Goal: Task Accomplishment & Management: Manage account settings

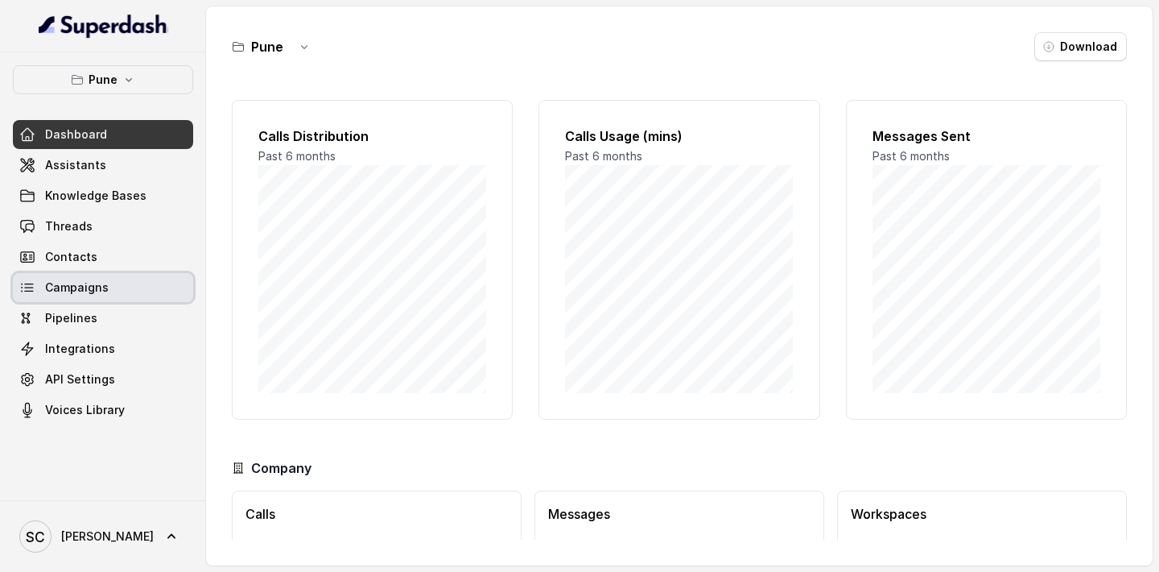
click at [84, 289] on span "Campaigns" at bounding box center [77, 287] width 64 height 16
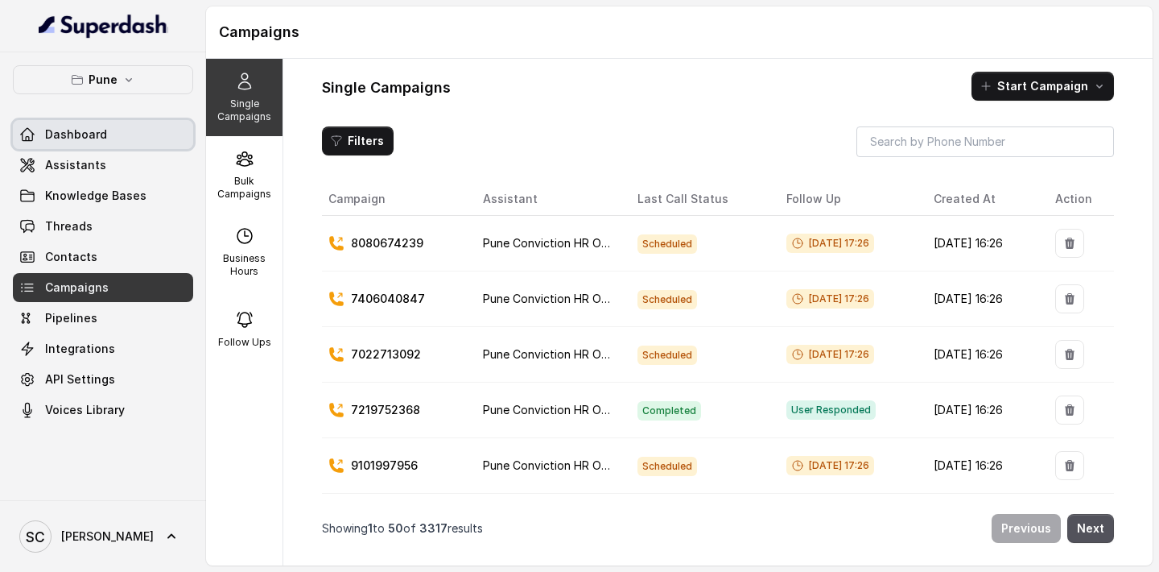
click at [110, 136] on link "Dashboard" at bounding box center [103, 134] width 180 height 29
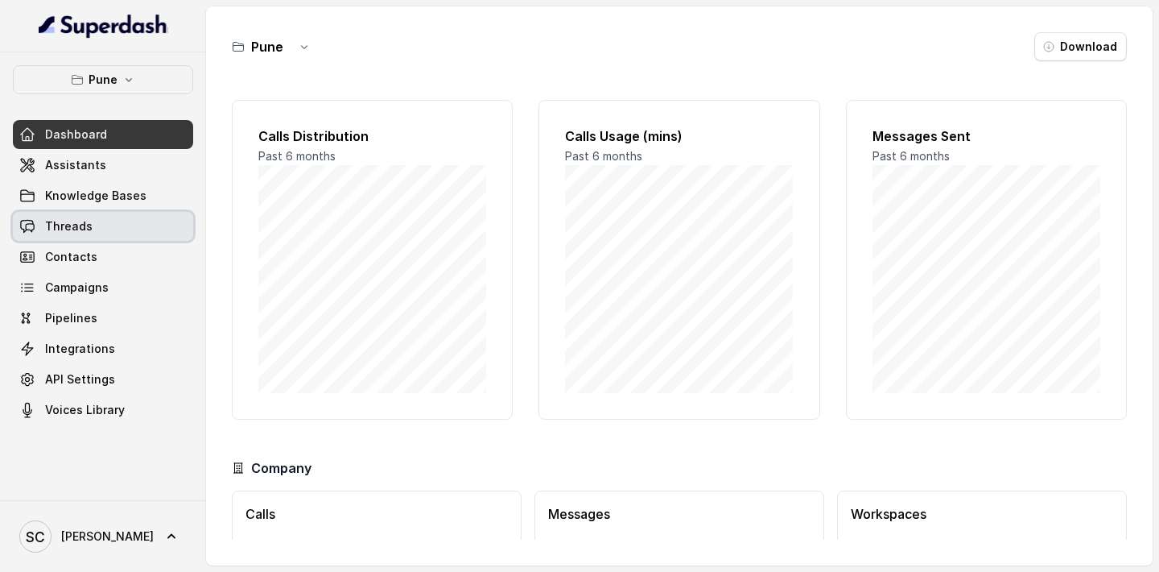
click at [87, 224] on span "Threads" at bounding box center [68, 226] width 47 height 16
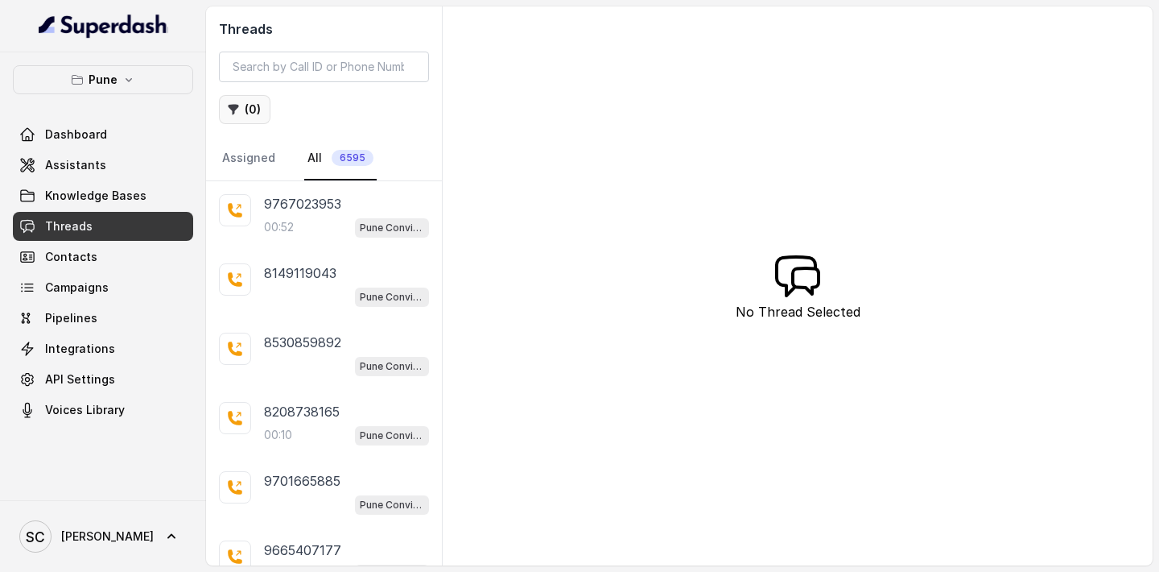
click at [246, 111] on button "( 0 )" at bounding box center [245, 109] width 52 height 29
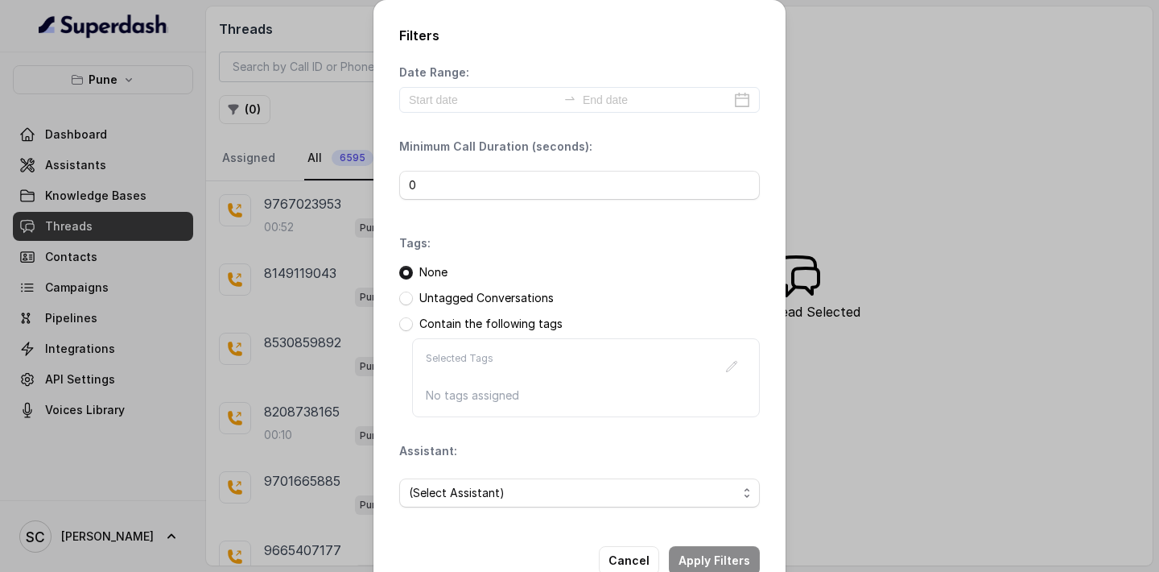
scroll to position [42, 0]
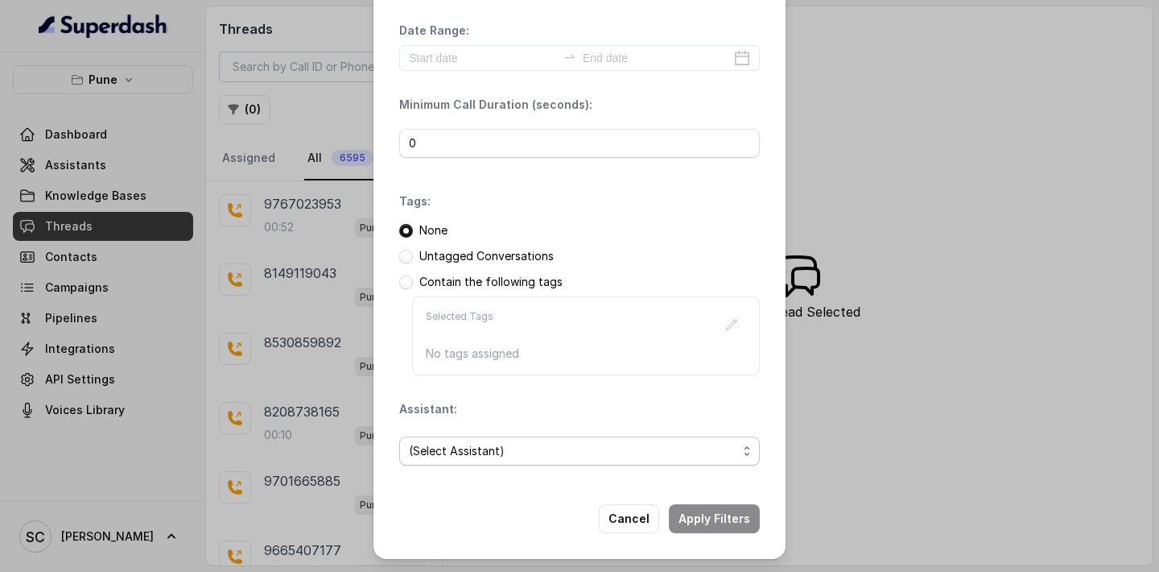
click at [473, 446] on span "(Select Assistant)" at bounding box center [573, 450] width 328 height 19
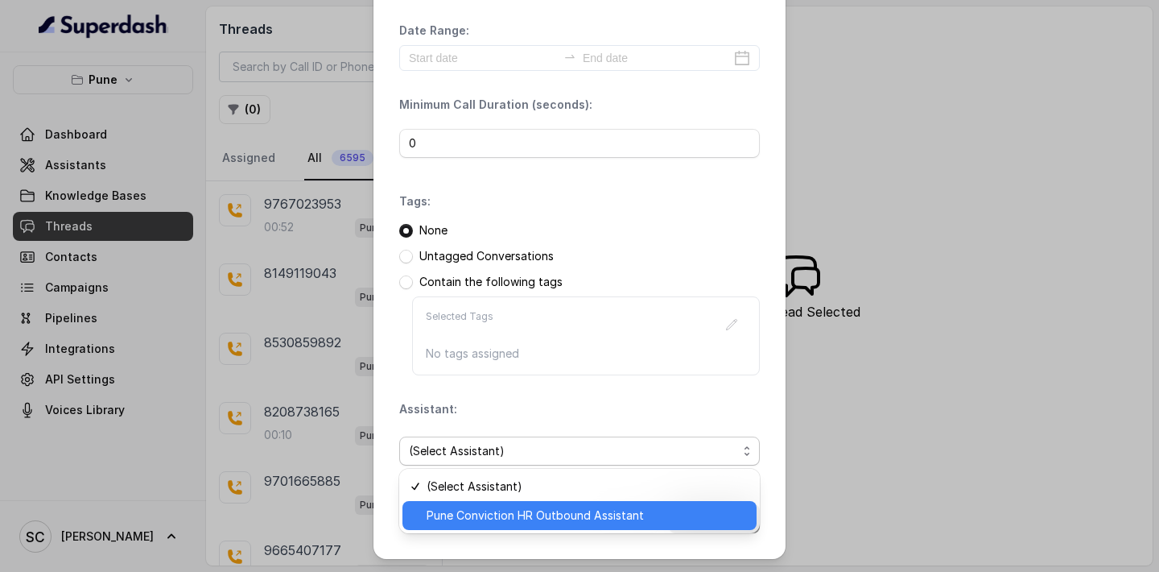
click at [477, 514] on span "Pune Conviction HR Outbound Assistant" at bounding box center [587, 515] width 320 height 19
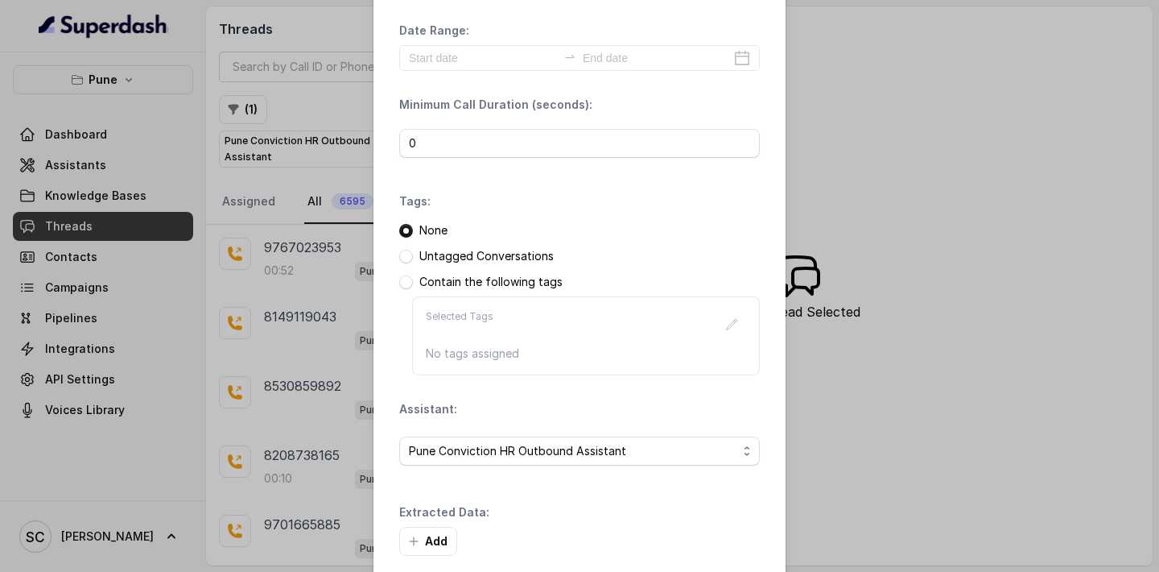
click at [700, 523] on div "Extracted Data: Add" at bounding box center [579, 530] width 361 height 52
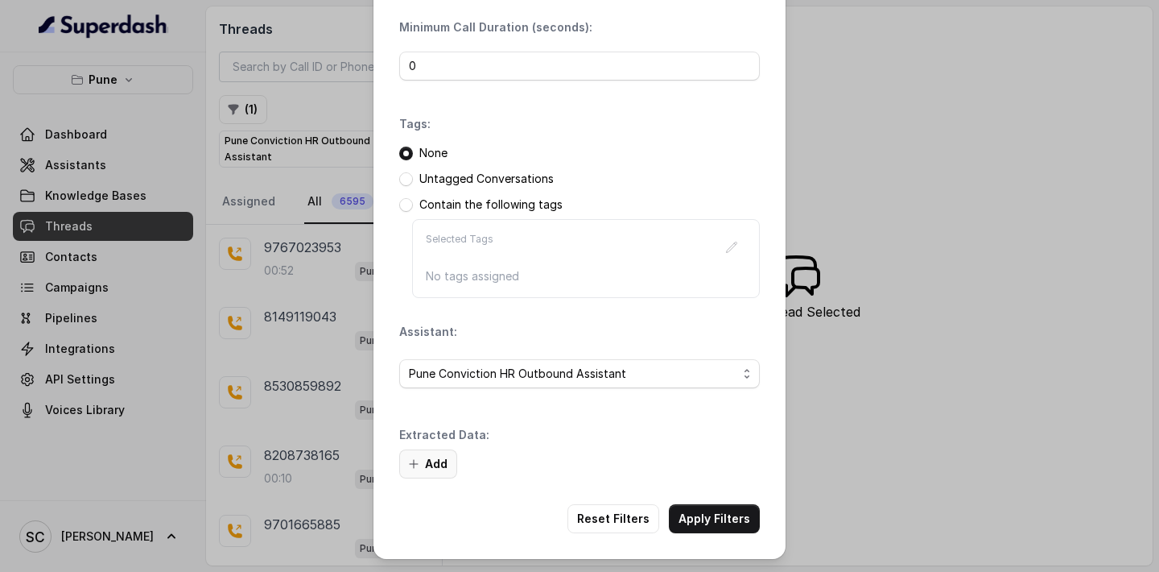
click at [435, 455] on button "Add" at bounding box center [428, 463] width 58 height 29
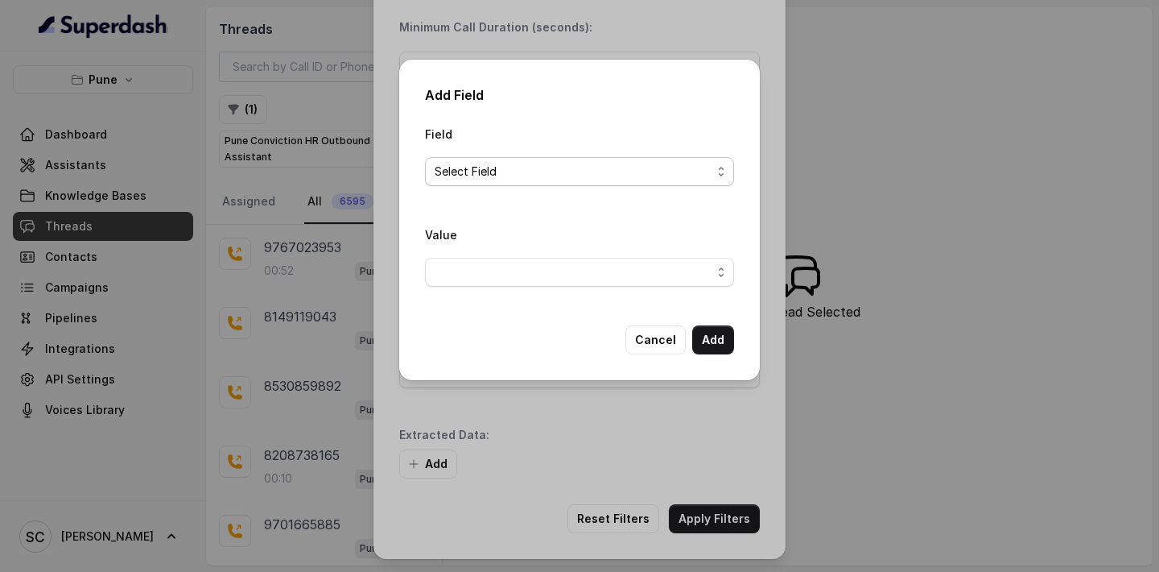
click at [559, 167] on span "Select Field" at bounding box center [573, 171] width 277 height 19
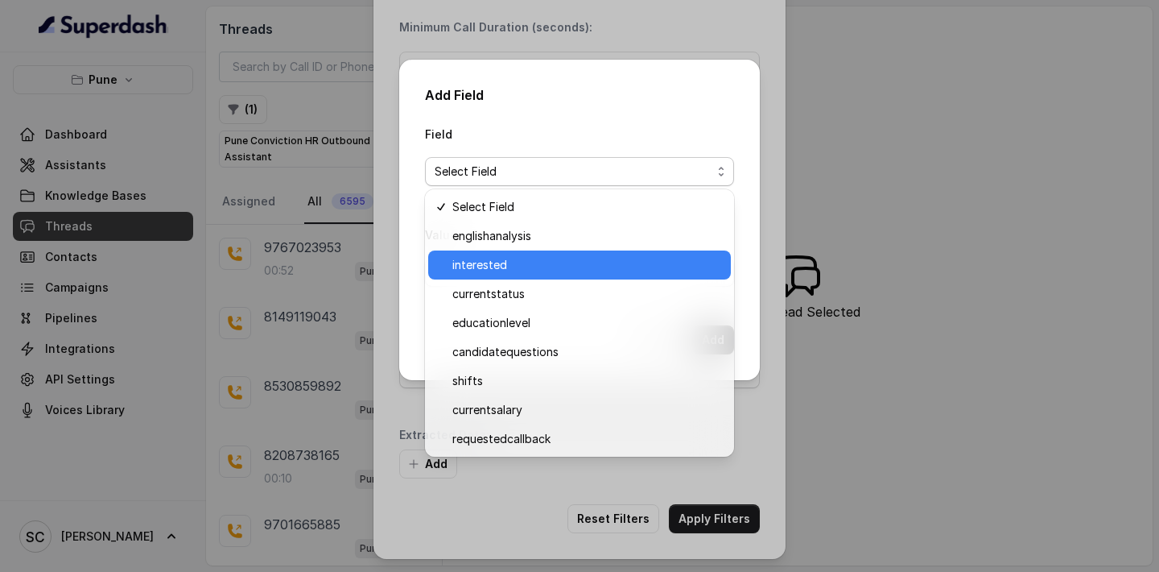
click at [526, 267] on span "interested" at bounding box center [586, 264] width 269 height 19
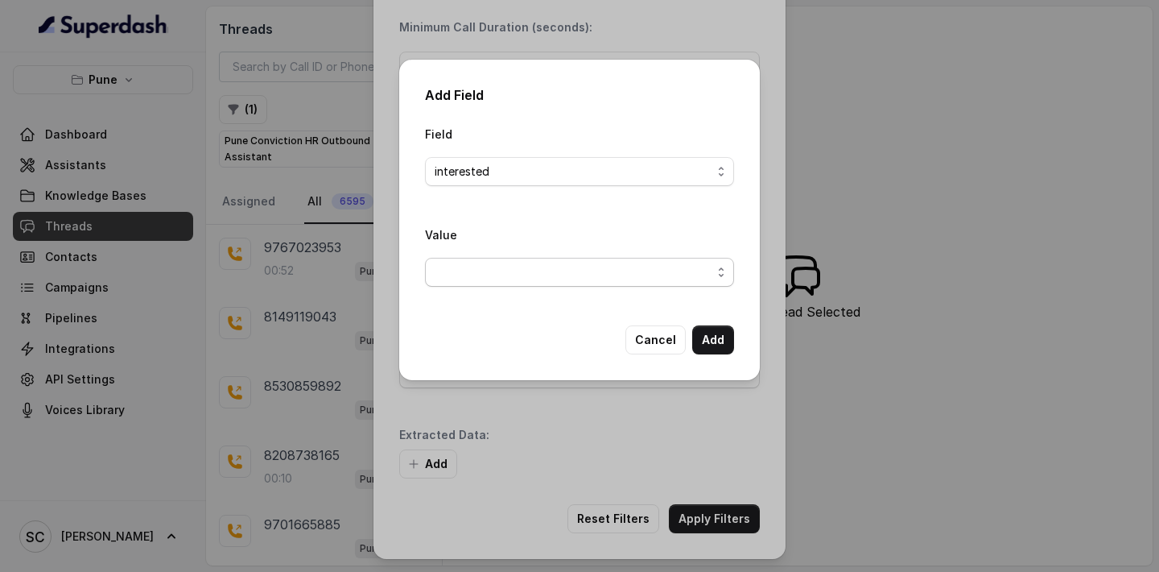
click at [533, 267] on span "button" at bounding box center [579, 272] width 309 height 29
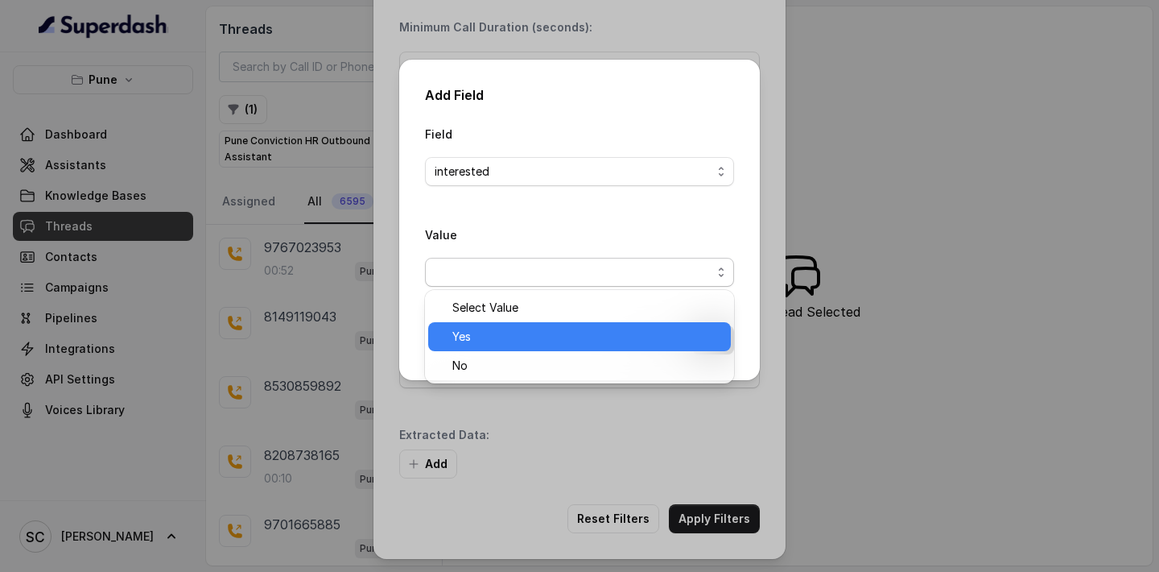
click at [511, 338] on span "Yes" at bounding box center [586, 336] width 269 height 19
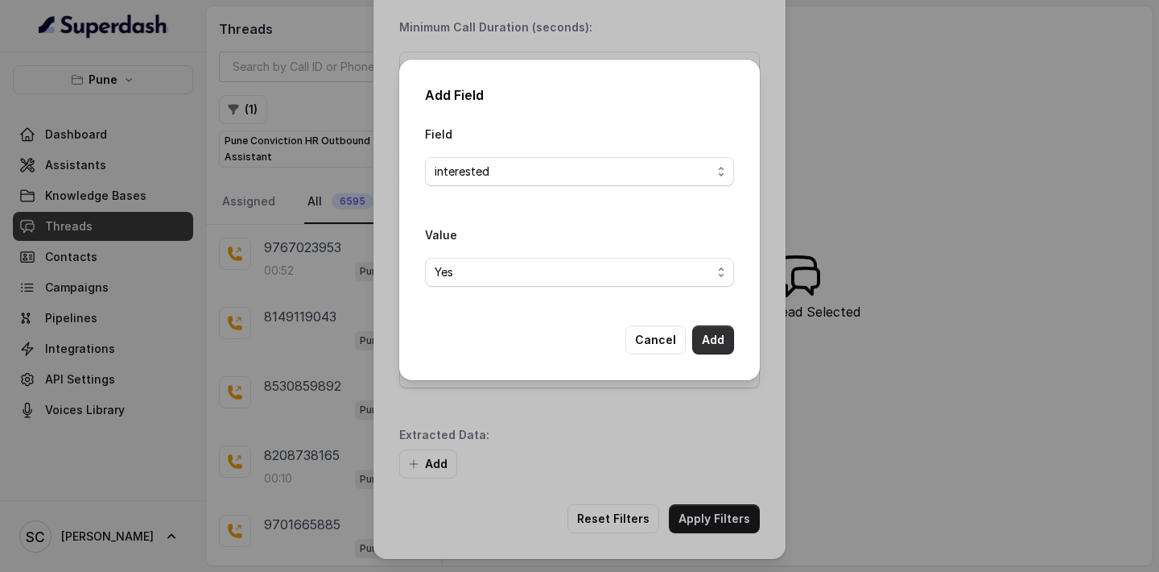
click at [712, 345] on button "Add" at bounding box center [713, 339] width 42 height 29
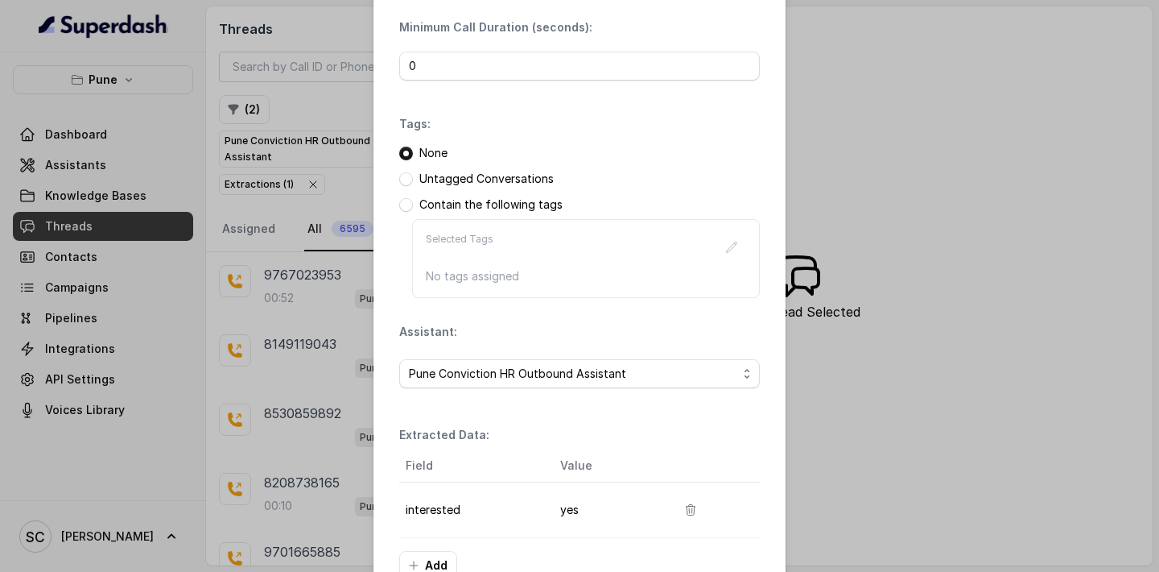
scroll to position [221, 0]
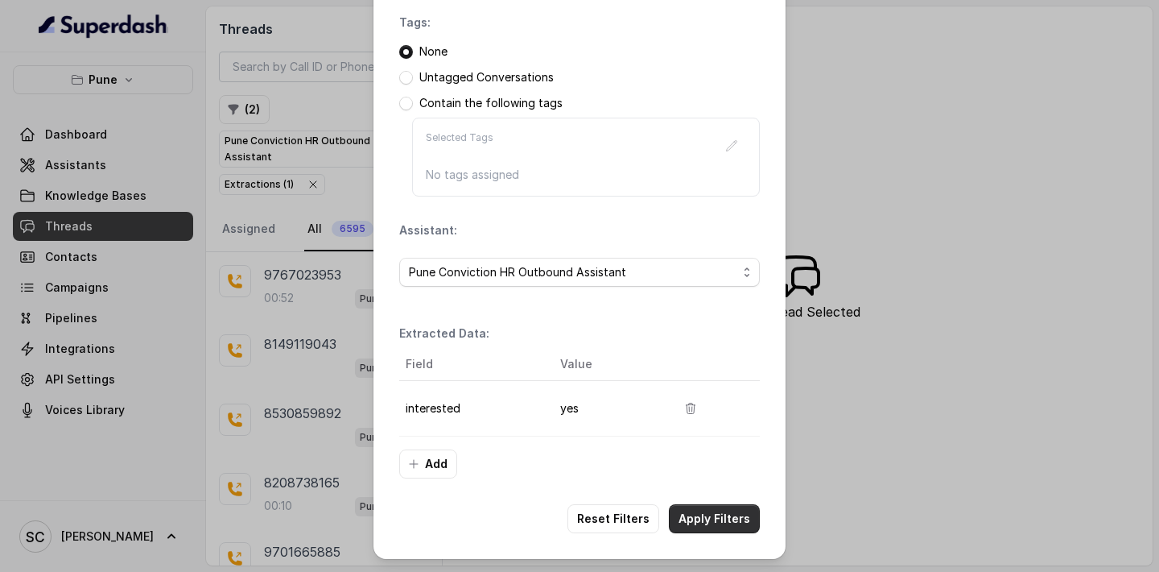
click at [728, 520] on button "Apply Filters" at bounding box center [714, 518] width 91 height 29
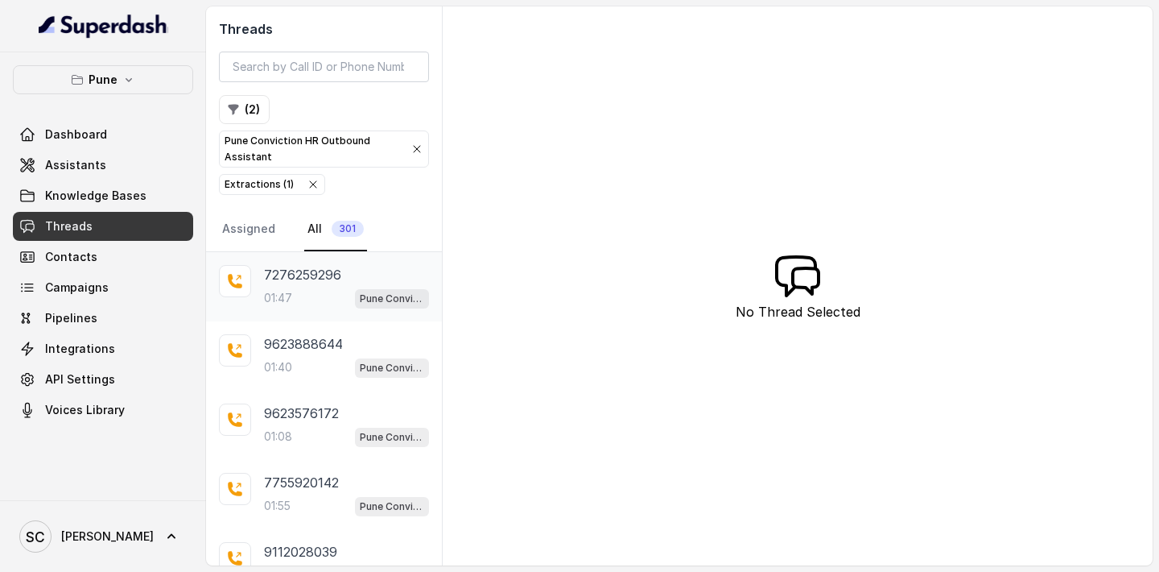
click at [296, 276] on p "7276259296" at bounding box center [302, 274] width 77 height 19
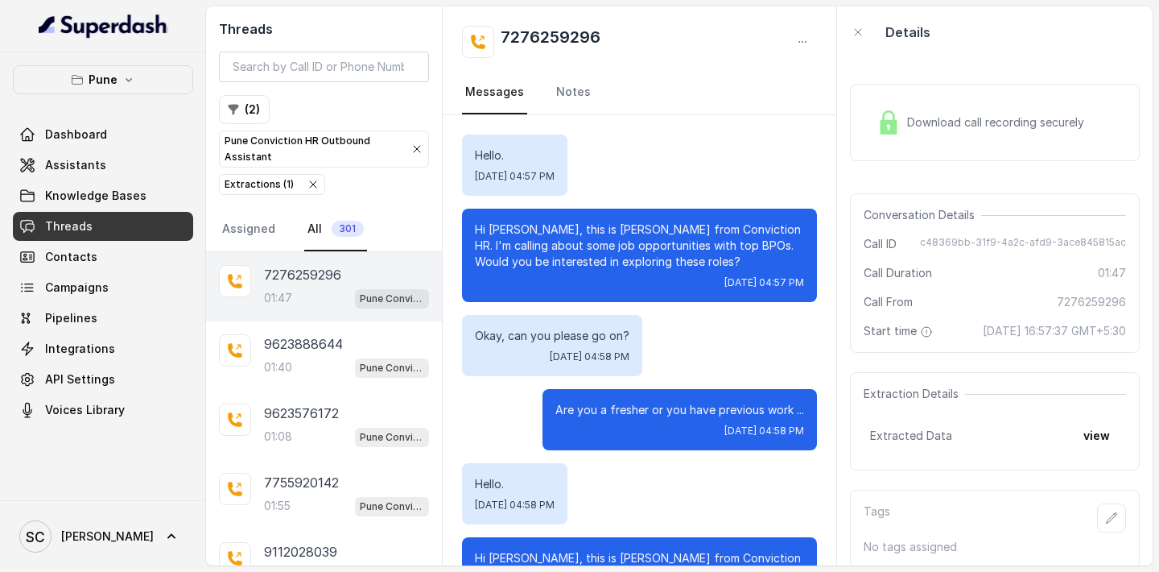
scroll to position [1382, 0]
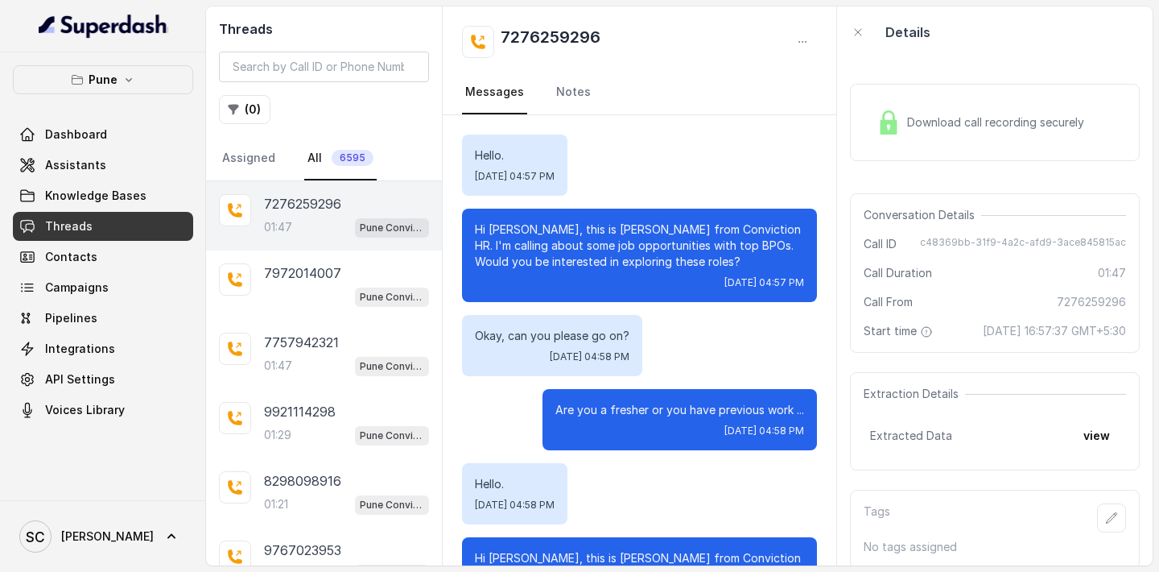
scroll to position [1382, 0]
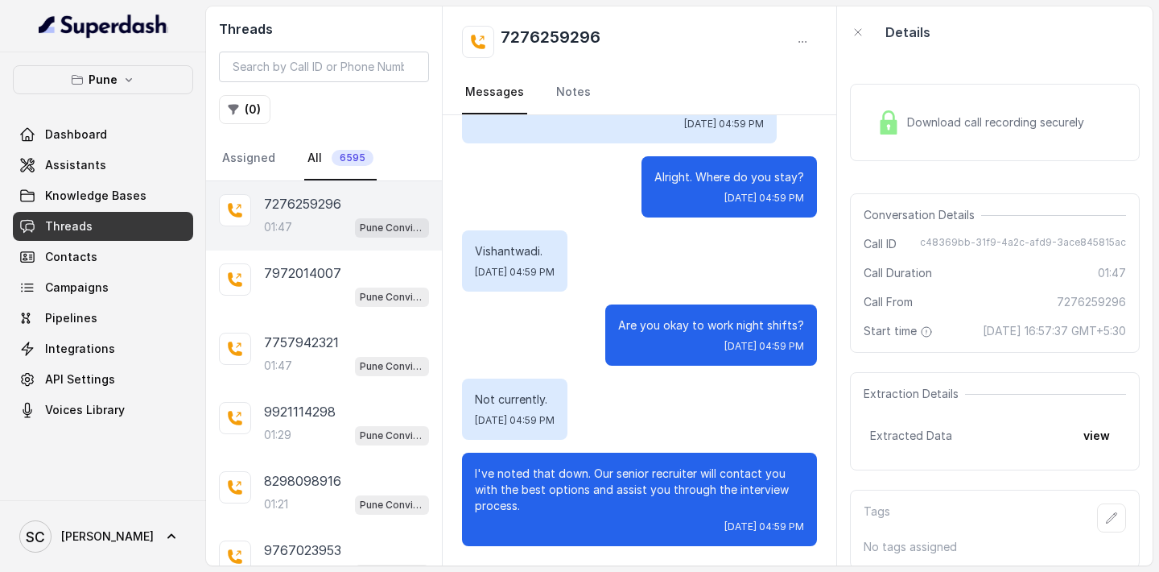
click at [308, 214] on div "7276259296 01:47 Pune Conviction HR Outbound Assistant" at bounding box center [346, 215] width 165 height 43
click at [1116, 520] on icon "button" at bounding box center [1111, 517] width 13 height 13
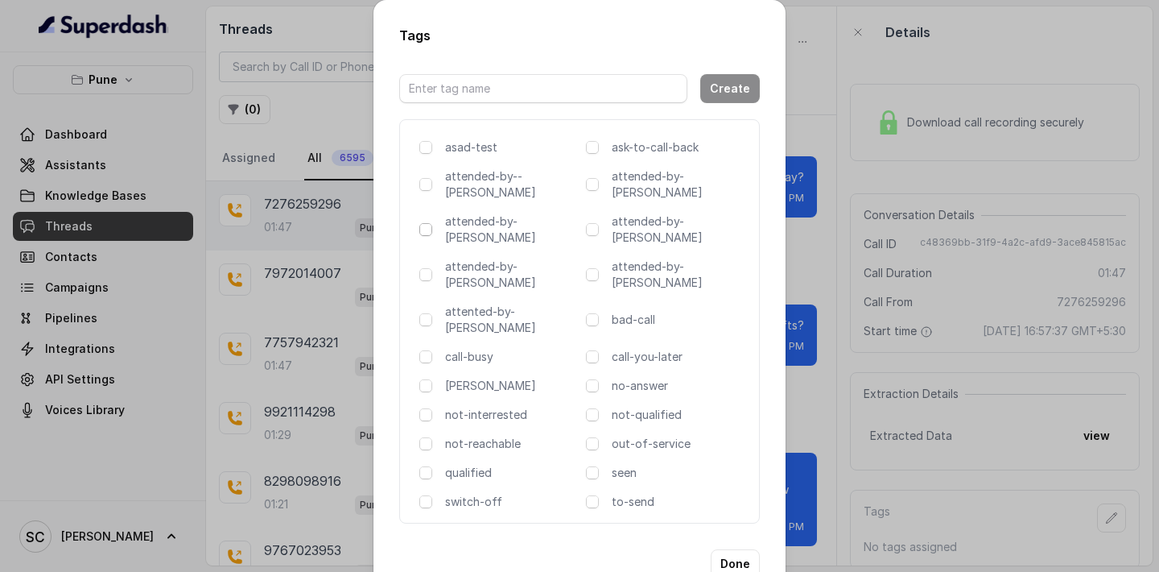
click at [426, 223] on span at bounding box center [425, 229] width 13 height 13
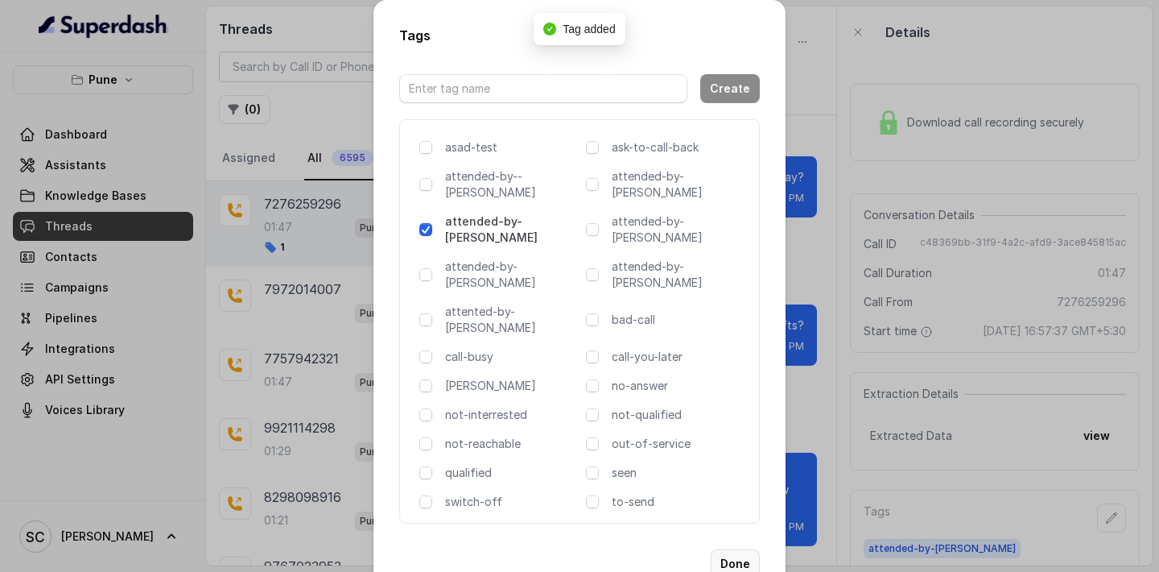
click at [750, 549] on button "Done" at bounding box center [735, 563] width 49 height 29
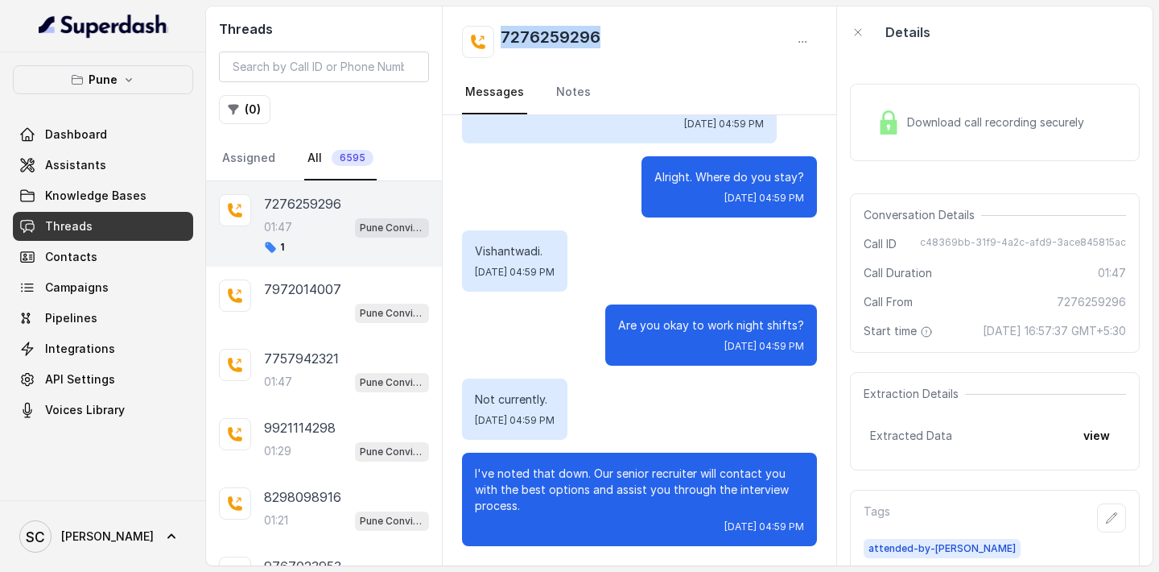
drag, startPoint x: 608, startPoint y: 37, endPoint x: 504, endPoint y: 40, distance: 103.9
click at [504, 39] on div "7276259296" at bounding box center [639, 42] width 355 height 32
copy h2 "7276259296"
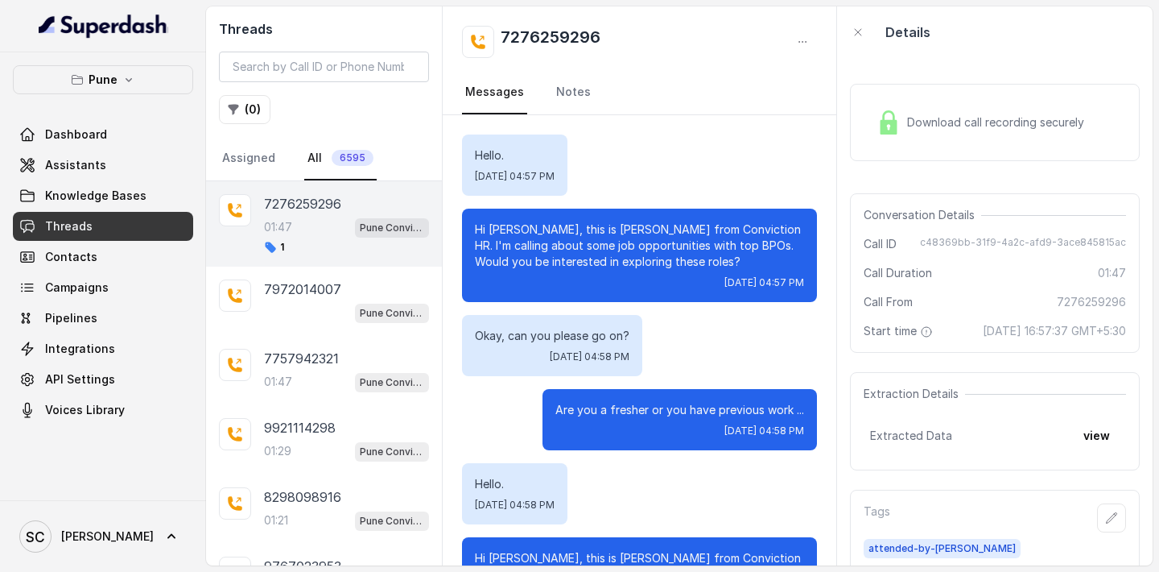
click at [648, 159] on div "Hello. Wed, Oct 1, 2025, 04:57 PM" at bounding box center [639, 164] width 355 height 61
click at [1112, 515] on icon "button" at bounding box center [1112, 517] width 10 height 10
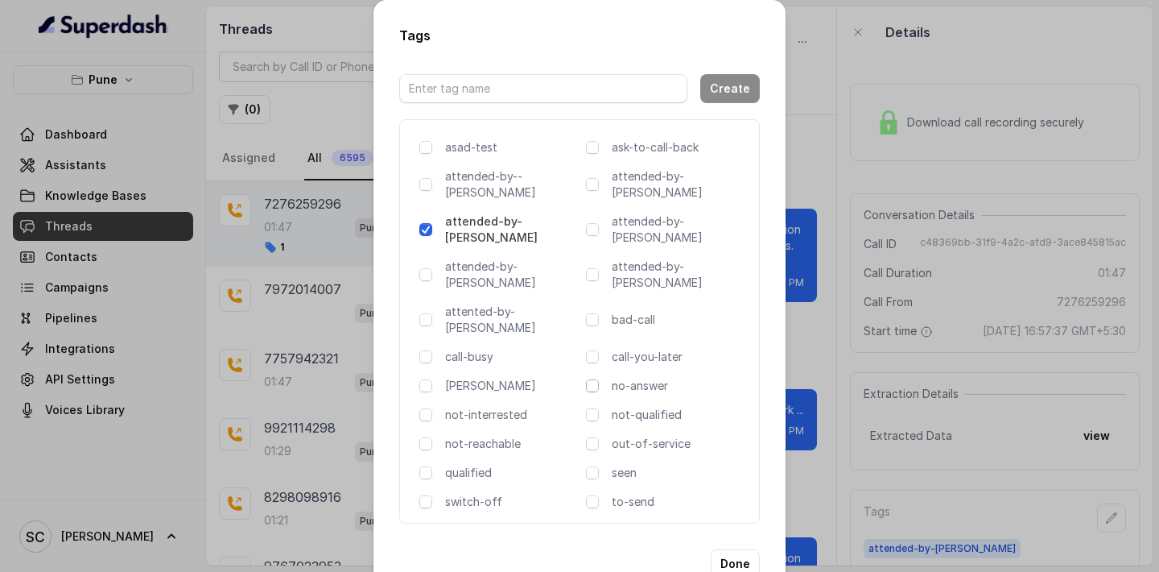
click at [594, 379] on span at bounding box center [592, 385] width 13 height 13
click at [737, 549] on button "Done" at bounding box center [735, 563] width 49 height 29
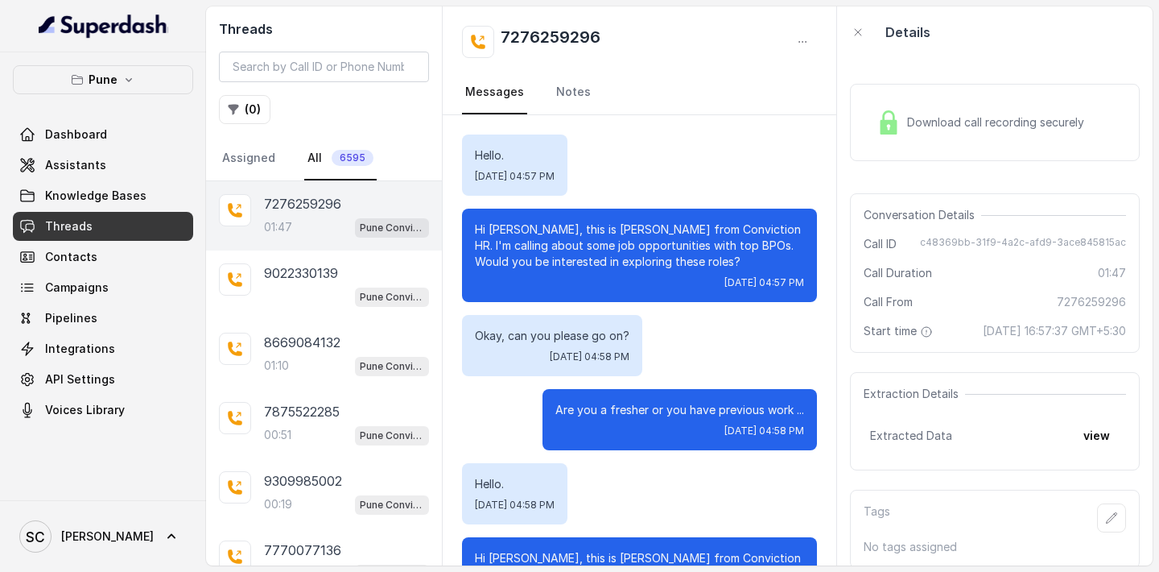
scroll to position [1382, 0]
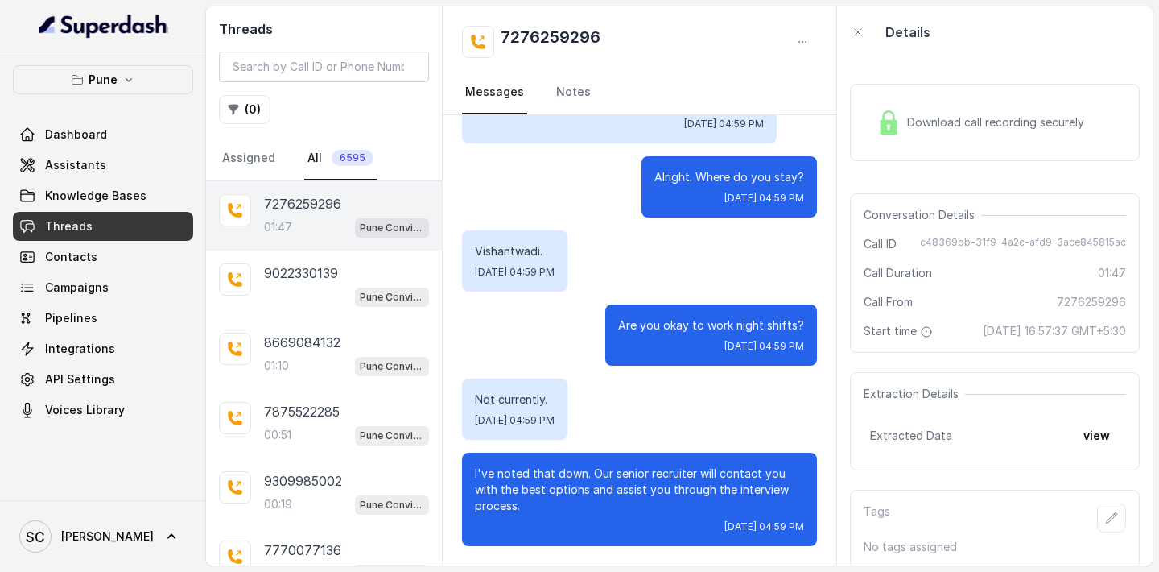
click at [295, 213] on p "7276259296" at bounding box center [302, 203] width 77 height 19
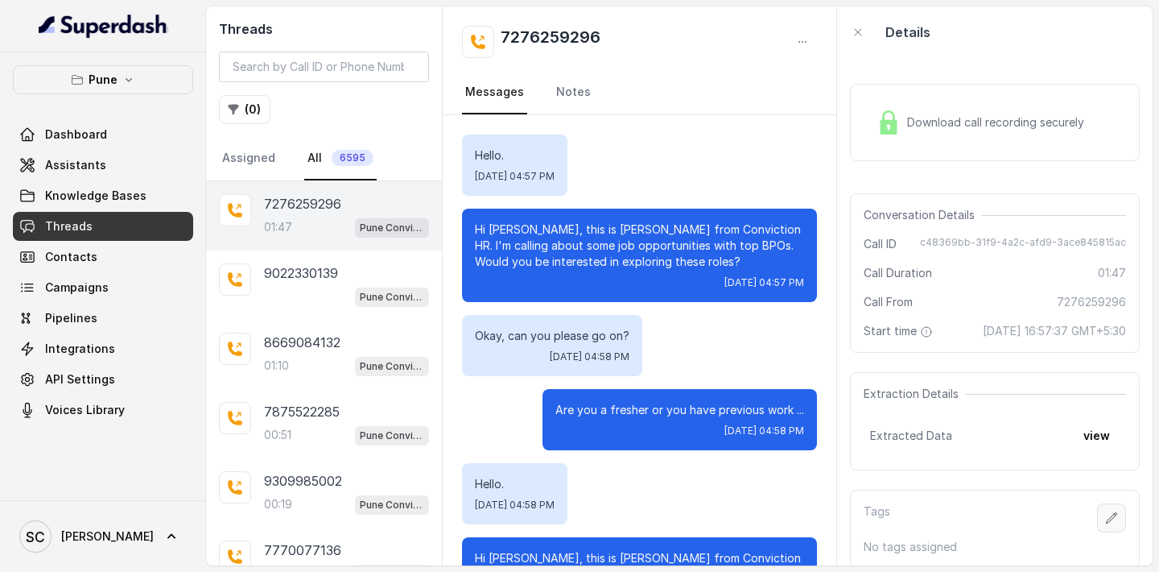
click at [1111, 514] on icon "button" at bounding box center [1111, 517] width 13 height 13
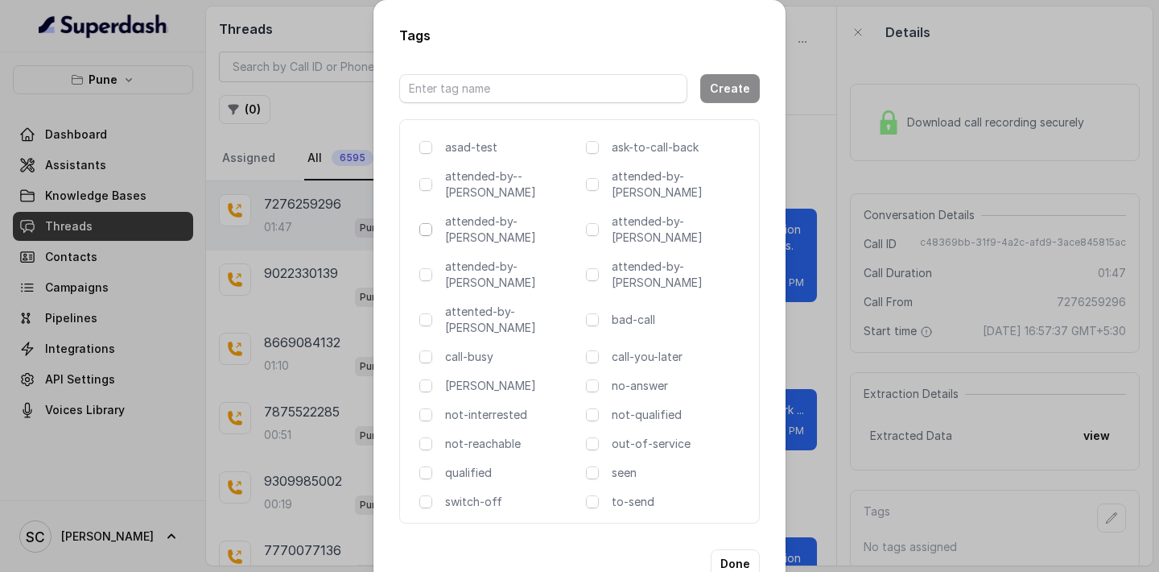
click at [427, 223] on span at bounding box center [425, 229] width 13 height 13
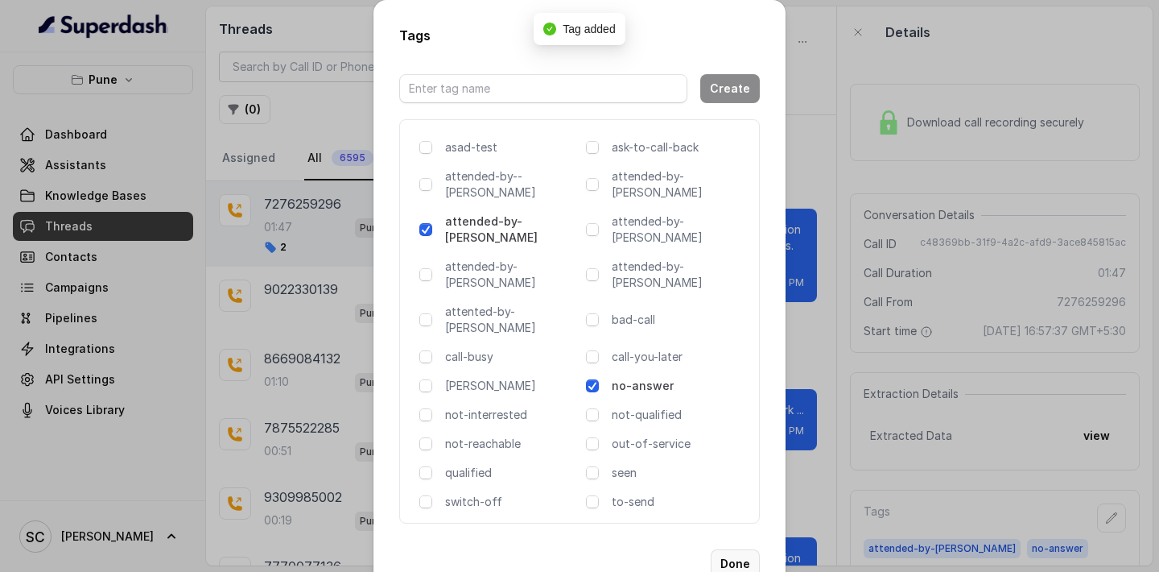
click at [734, 549] on button "Done" at bounding box center [735, 563] width 49 height 29
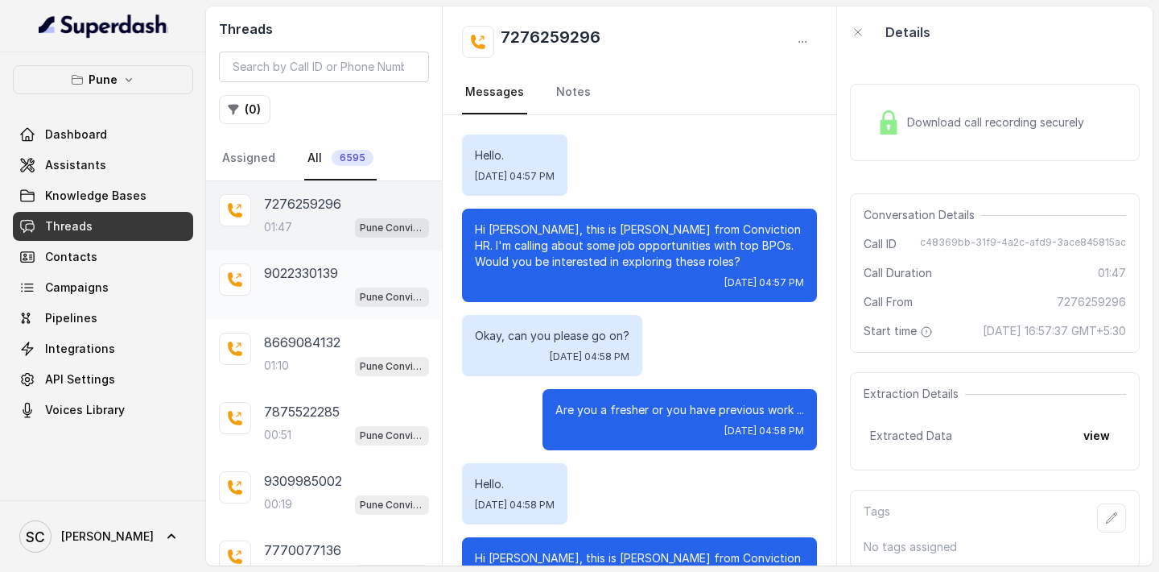
click at [305, 279] on p "9022330139" at bounding box center [301, 272] width 74 height 19
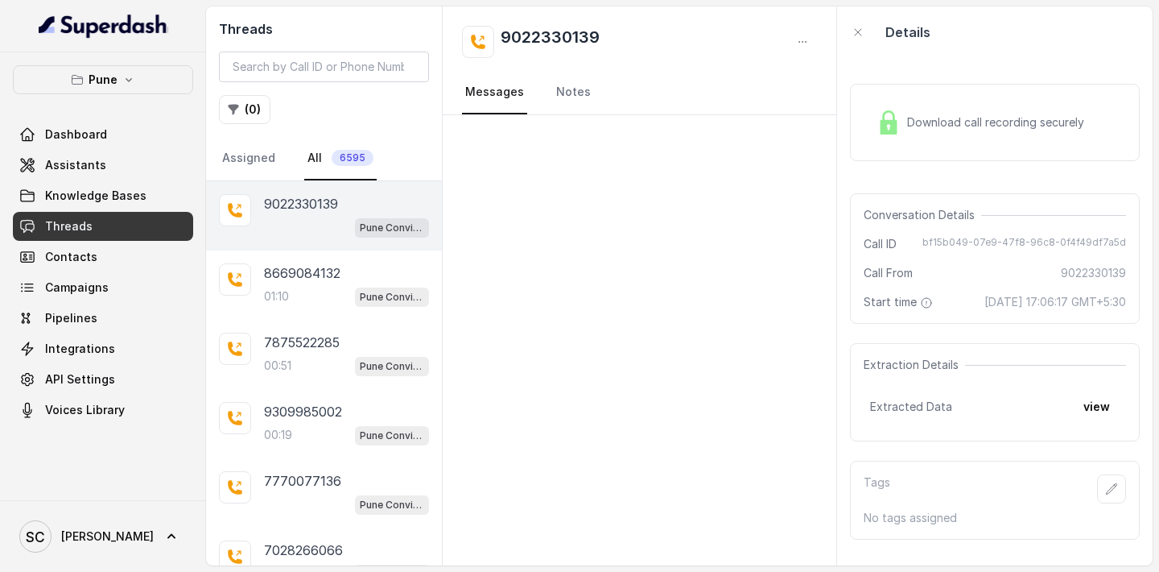
click at [305, 225] on div "Pune Conviction HR Outbound Assistant" at bounding box center [346, 227] width 165 height 21
click at [301, 225] on div "Pune Conviction HR Outbound Assistant" at bounding box center [346, 227] width 165 height 21
click at [332, 276] on p "8669084132" at bounding box center [302, 272] width 76 height 19
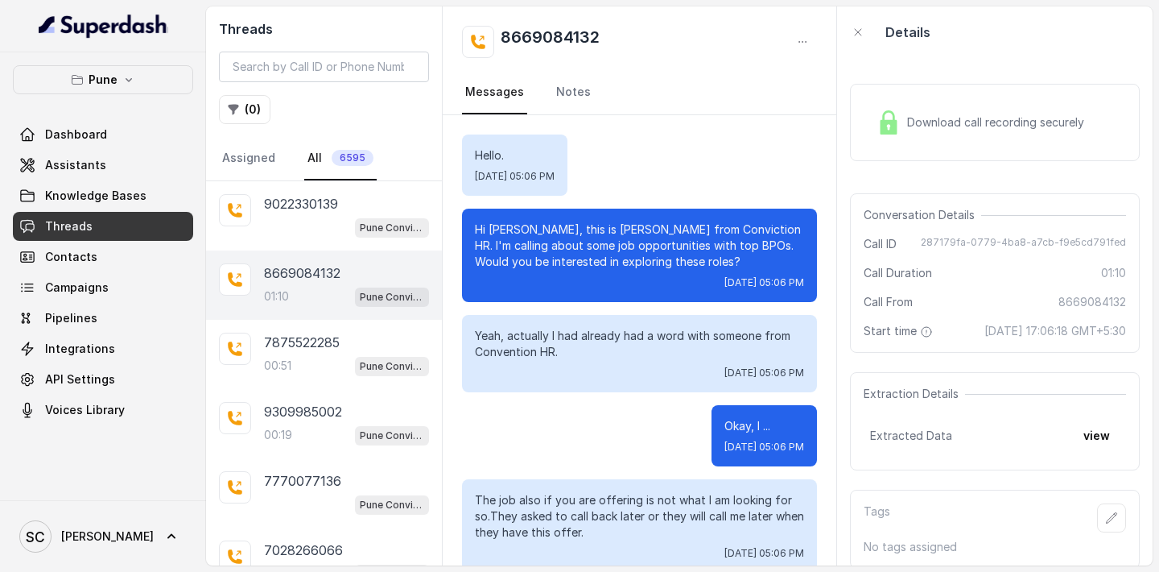
scroll to position [822, 0]
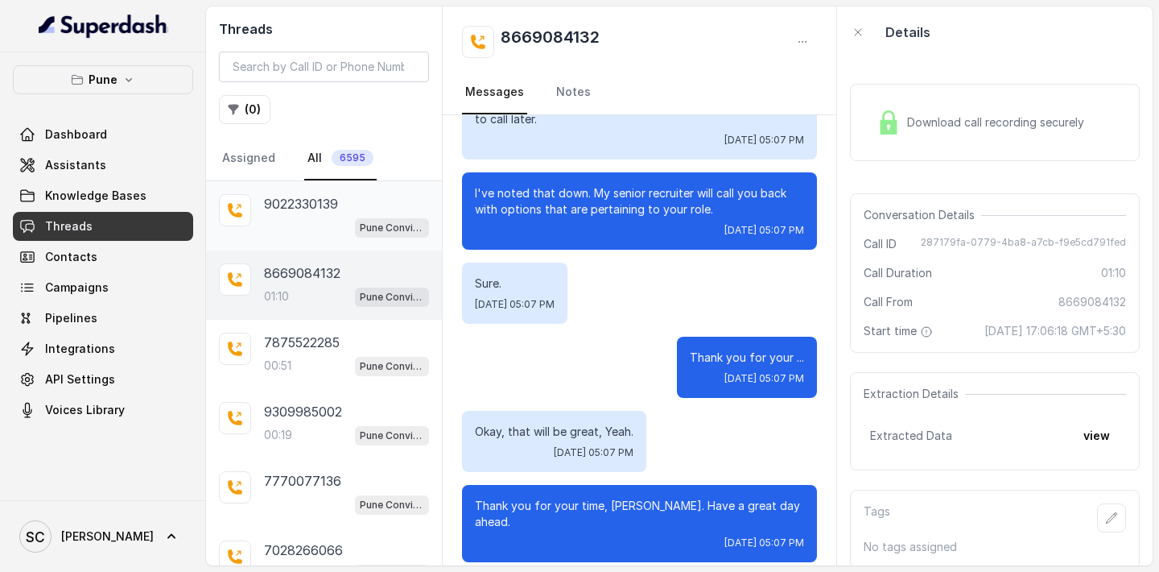
click at [287, 220] on div "Pune Conviction HR Outbound Assistant" at bounding box center [346, 227] width 165 height 21
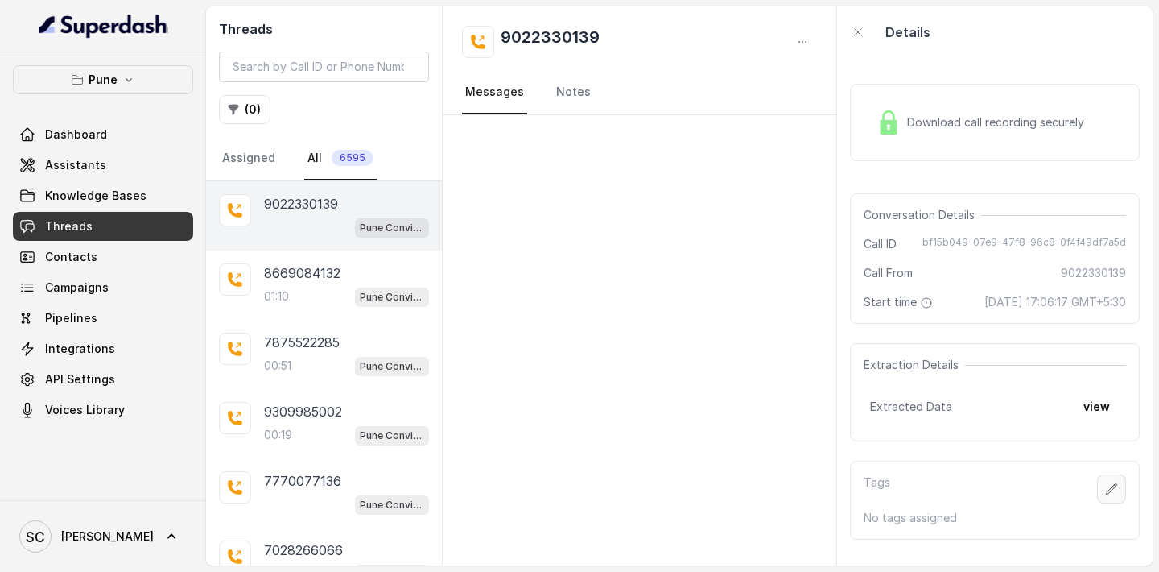
click at [1119, 489] on button "button" at bounding box center [1111, 488] width 29 height 29
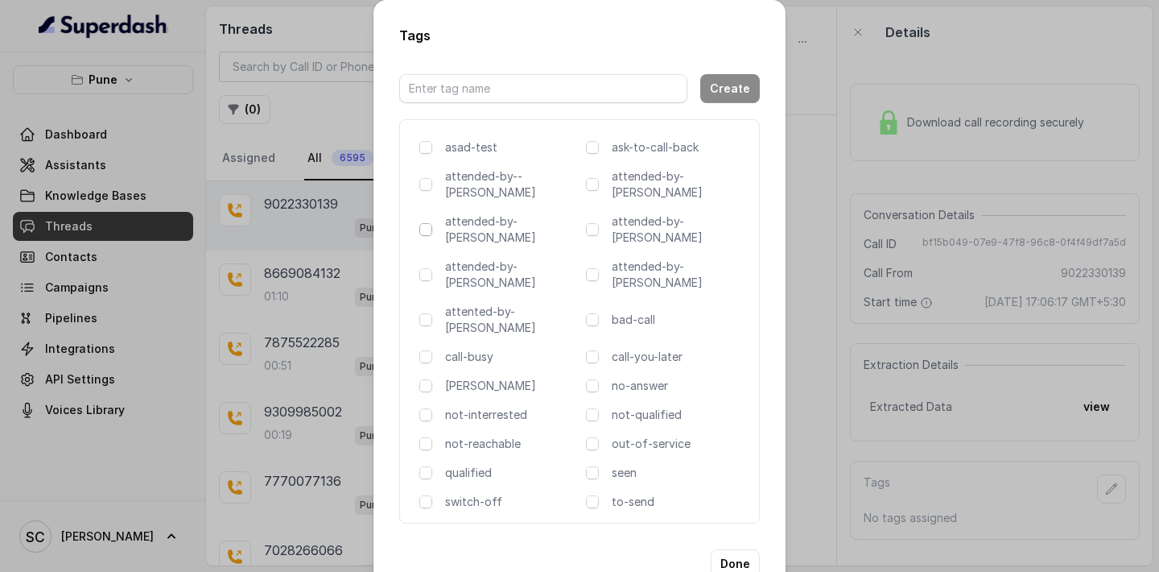
click at [424, 223] on span at bounding box center [425, 229] width 13 height 13
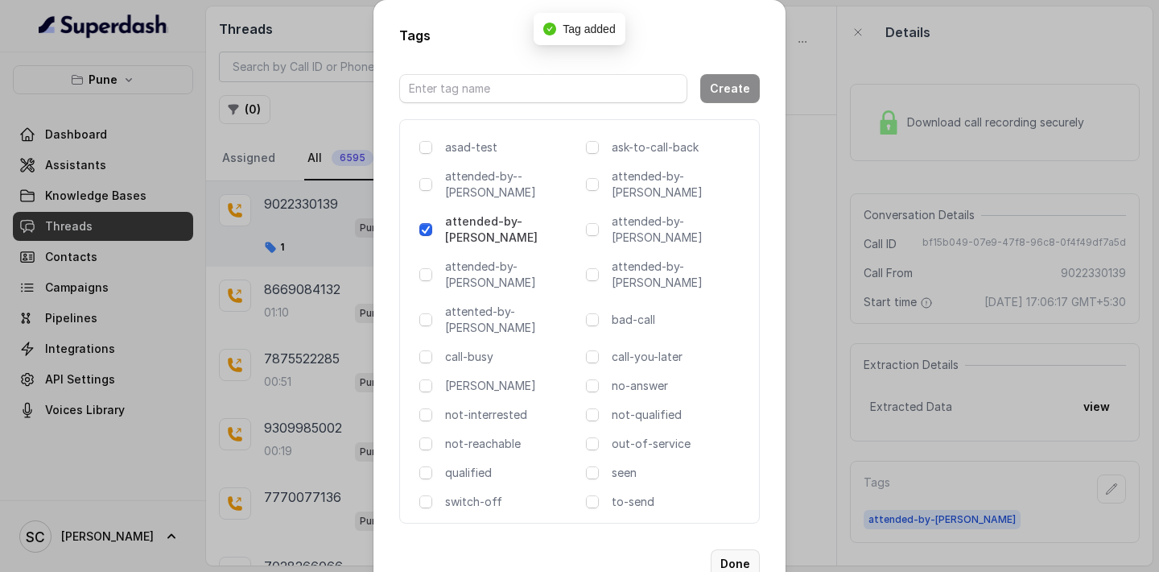
click at [740, 549] on button "Done" at bounding box center [735, 563] width 49 height 29
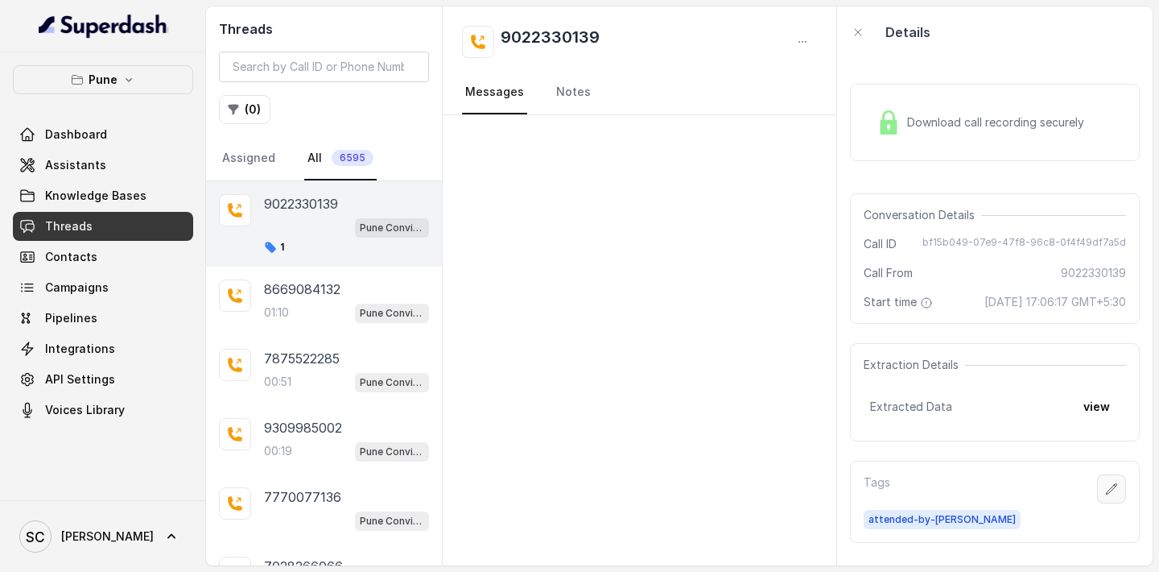
click at [1108, 495] on button "button" at bounding box center [1111, 488] width 29 height 29
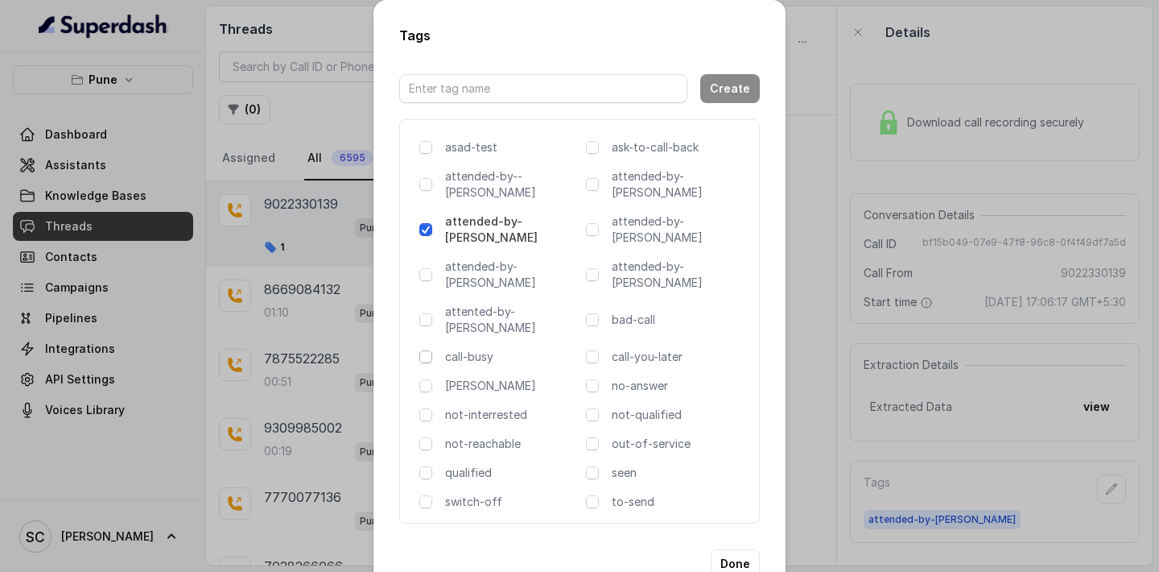
click at [425, 350] on span at bounding box center [425, 356] width 13 height 13
click at [734, 549] on button "Done" at bounding box center [735, 563] width 49 height 29
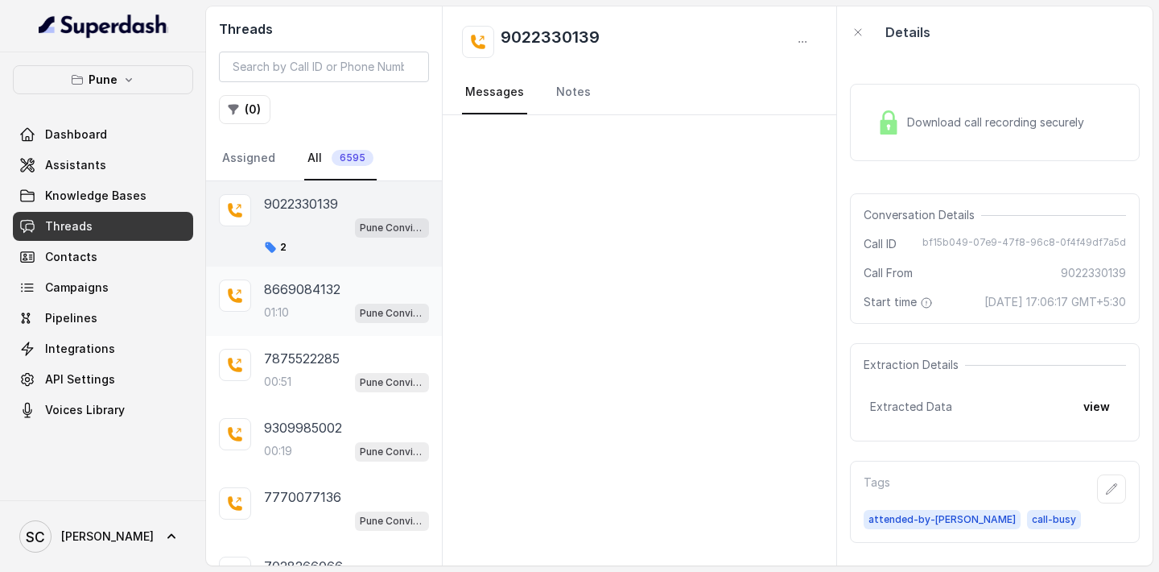
click at [309, 322] on div "01:10 Pune Conviction HR Outbound Assistant" at bounding box center [346, 312] width 165 height 21
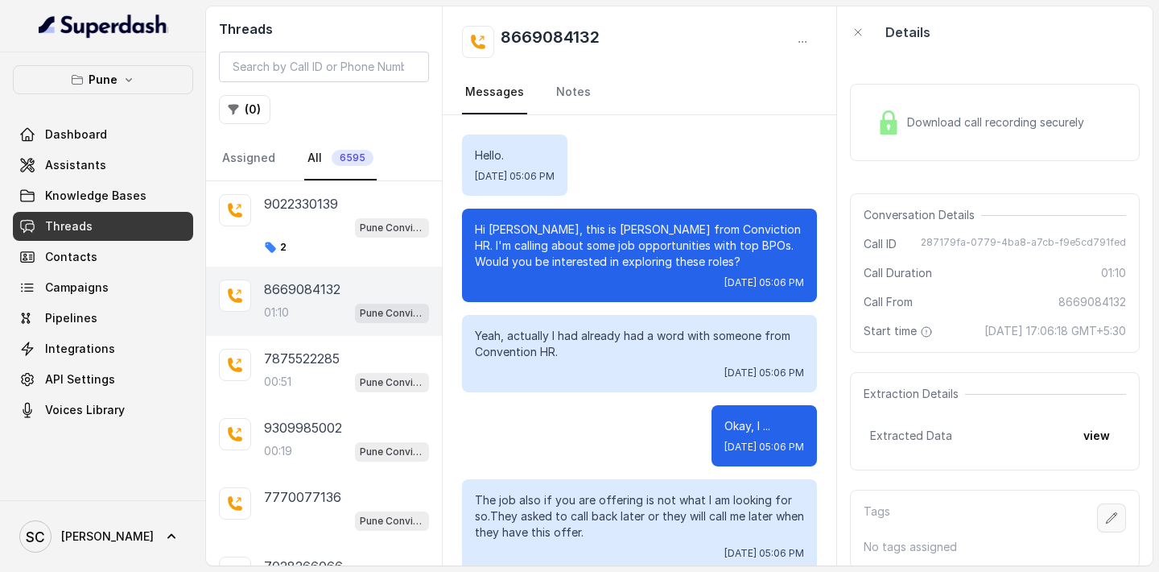
click at [1114, 517] on icon "button" at bounding box center [1111, 517] width 13 height 13
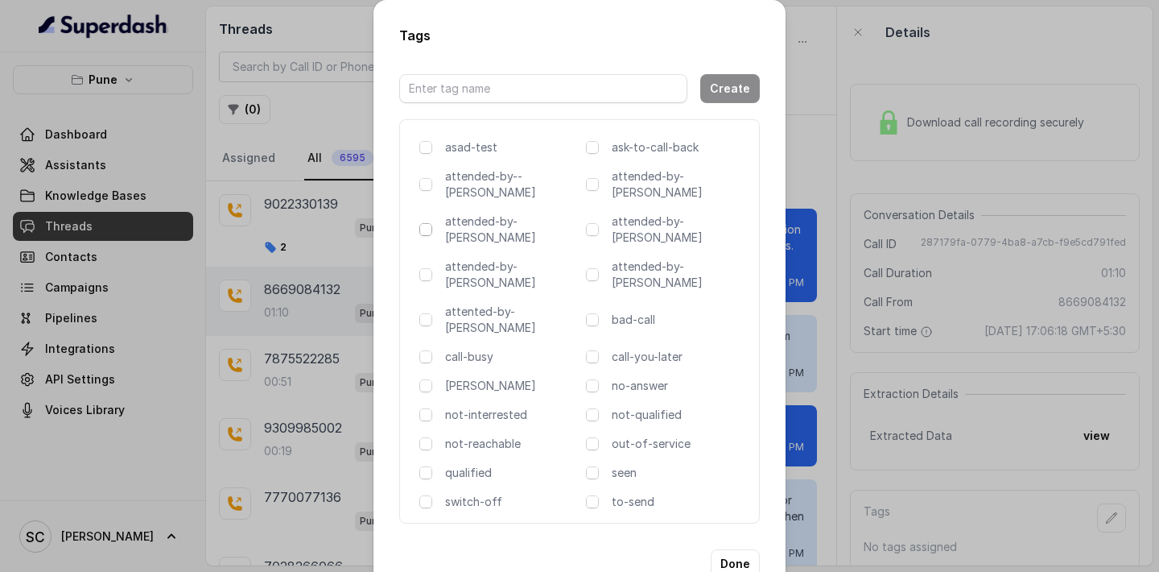
click at [428, 223] on span at bounding box center [425, 229] width 13 height 13
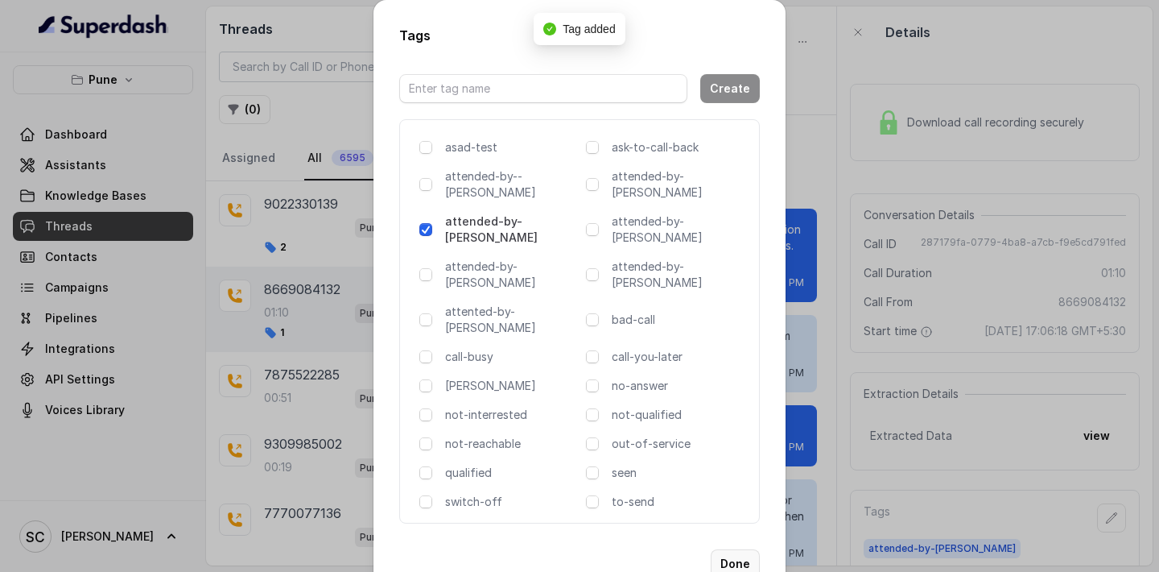
click at [745, 549] on button "Done" at bounding box center [735, 563] width 49 height 29
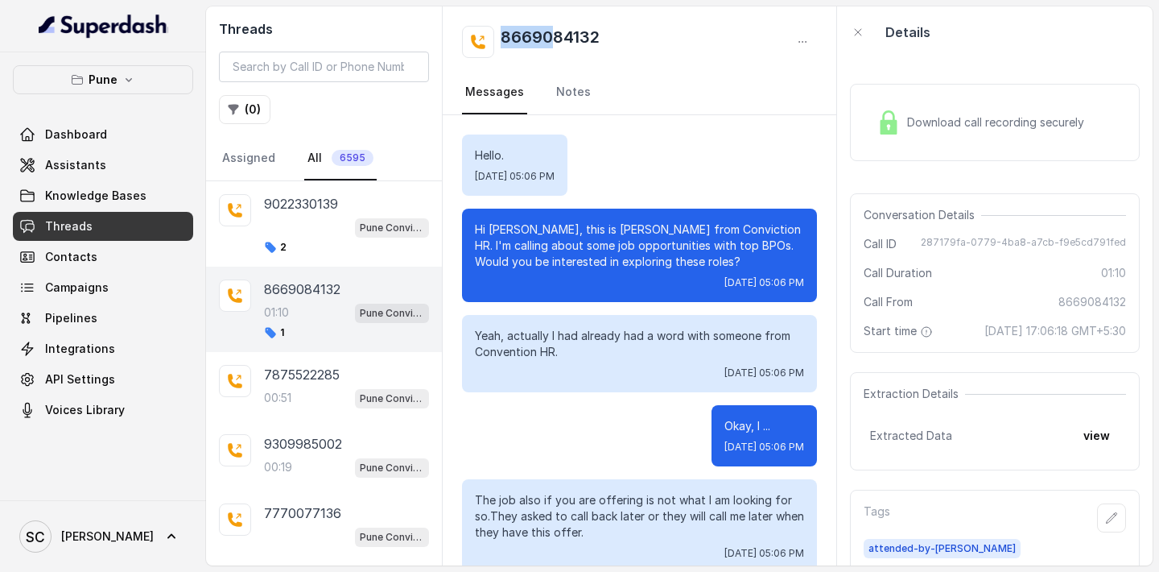
drag, startPoint x: 503, startPoint y: 34, endPoint x: 566, endPoint y: 33, distance: 62.8
click at [563, 33] on h2 "8669084132" at bounding box center [550, 42] width 99 height 32
drag, startPoint x: 605, startPoint y: 35, endPoint x: 503, endPoint y: 35, distance: 101.4
click at [502, 35] on div "8669084132" at bounding box center [639, 42] width 355 height 32
copy h2 "8669084132"
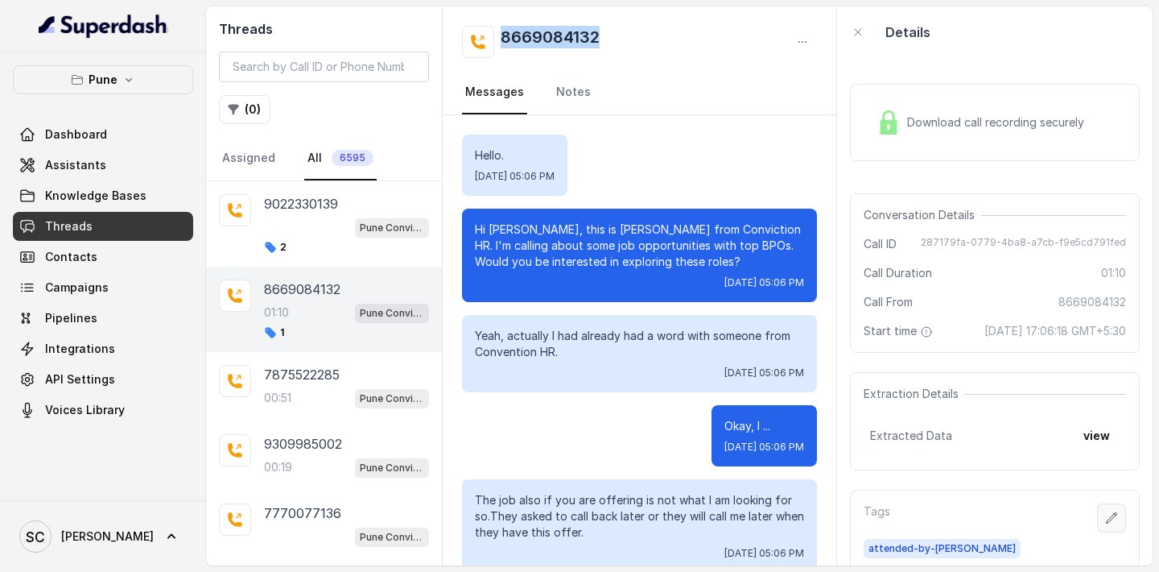
click at [1115, 525] on button "button" at bounding box center [1111, 517] width 29 height 29
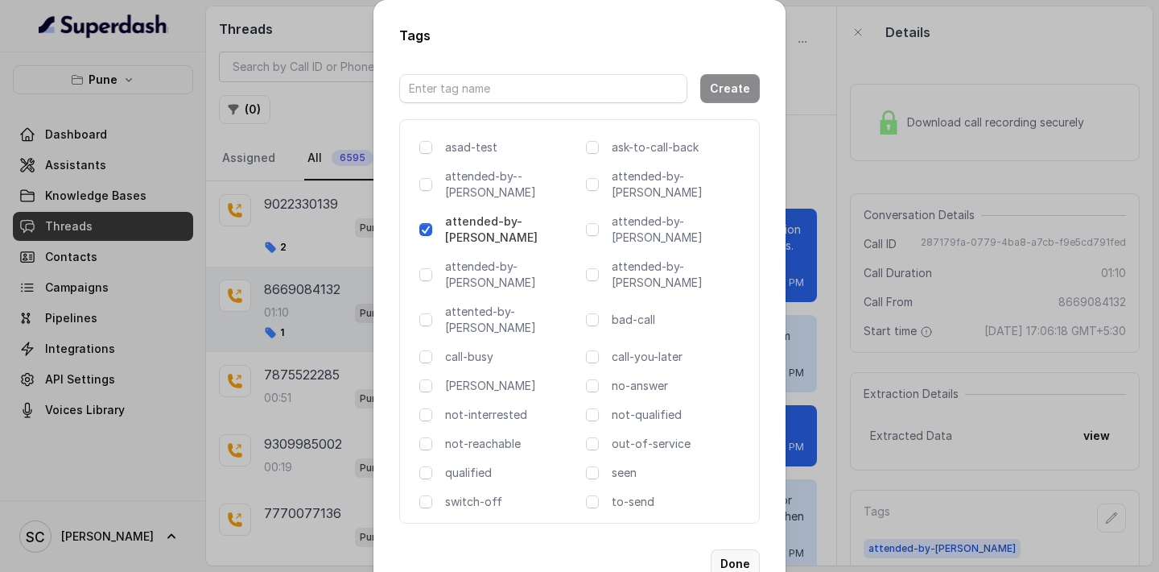
click at [745, 549] on button "Done" at bounding box center [735, 563] width 49 height 29
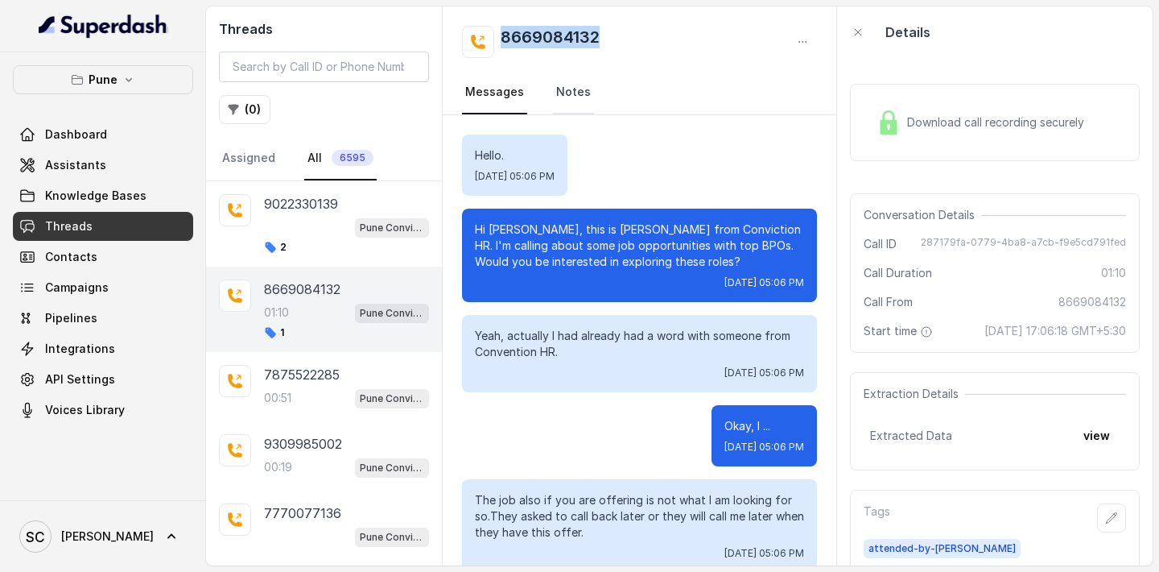
click at [570, 95] on link "Notes" at bounding box center [573, 92] width 41 height 43
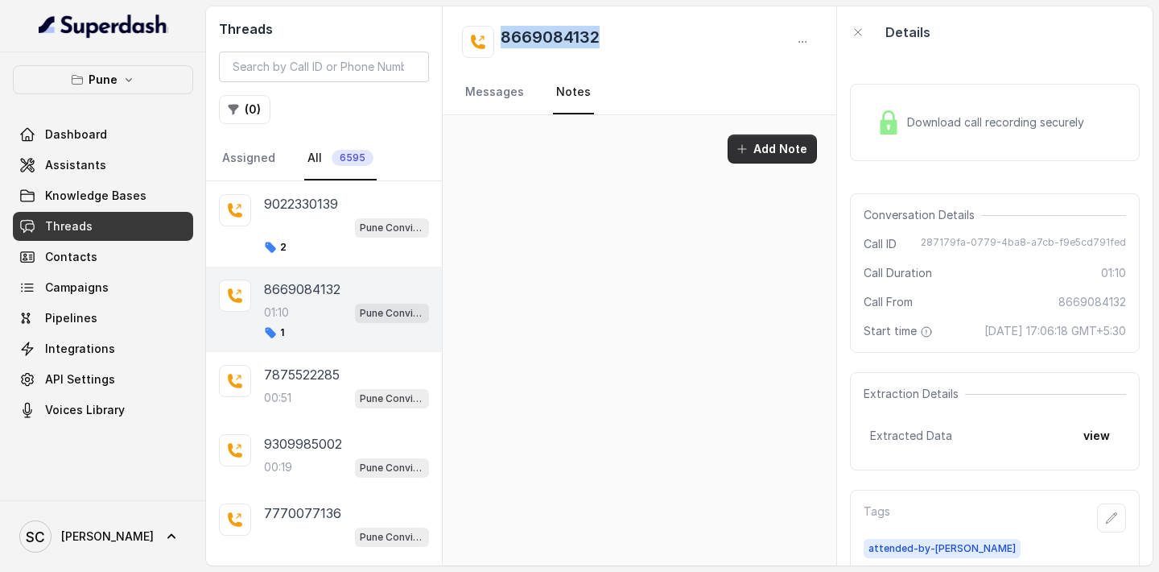
click at [795, 154] on button "Add Note" at bounding box center [772, 148] width 89 height 29
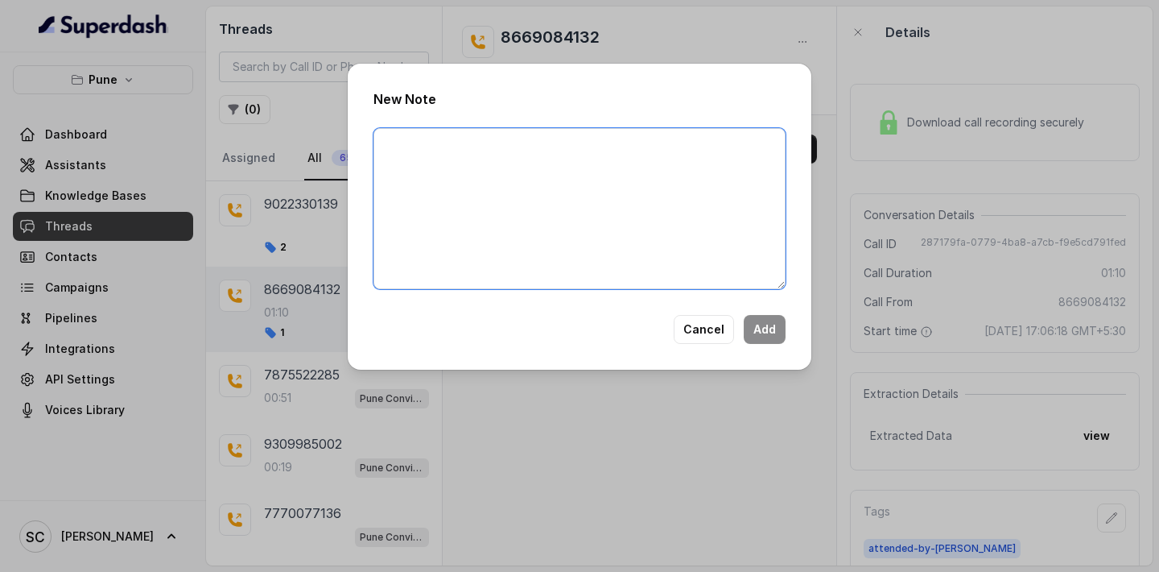
click at [561, 165] on textarea at bounding box center [580, 208] width 412 height 161
paste textarea "Name Number Recruiter Name of attender Comments AI Improvement"
click at [463, 216] on textarea "Name Number Recruiter Name of attender Comments AI Improvement" at bounding box center [580, 208] width 412 height 161
paste textarea "Duplicate, Working with barclays with the package of 7 LPA looking for 10 LPA"
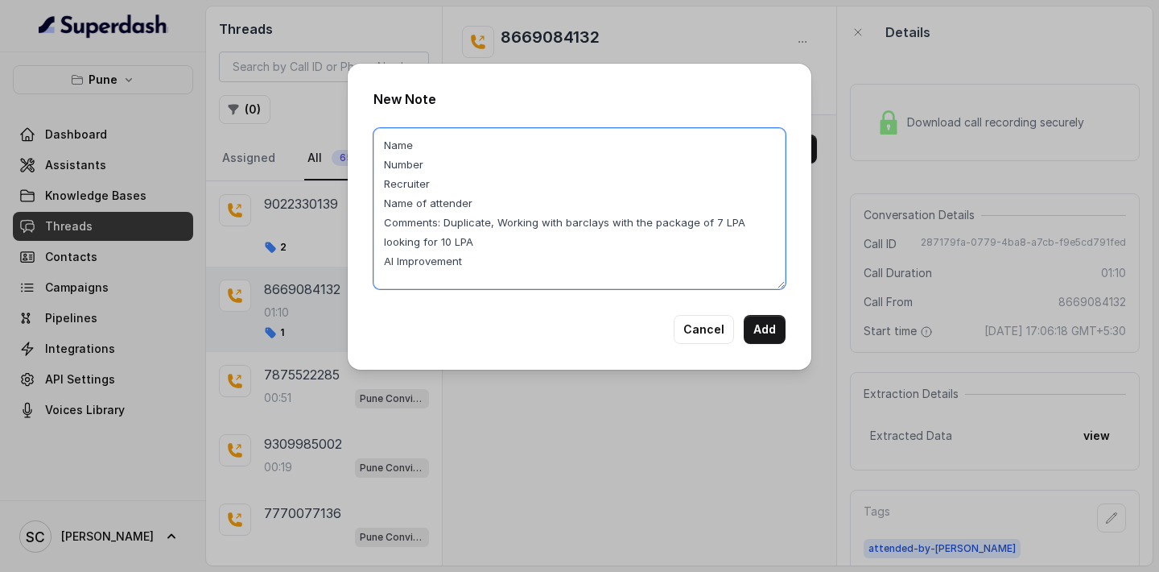
click at [419, 142] on textarea "Name Number Recruiter Name of attender Comments: Duplicate, Working with barcla…" at bounding box center [580, 208] width 412 height 161
click at [432, 171] on textarea "Name: Apoorva Number Recruiter Name of attender Comments: Duplicate, Working wi…" at bounding box center [580, 208] width 412 height 161
click at [444, 187] on textarea "Name: Apoorva Number: 8669084132 Recruiter Name of attender Comments: Duplicate…" at bounding box center [580, 208] width 412 height 161
click at [485, 208] on textarea "Name: Apoorva Number: 8669084132 Recruiter: Amruta Name of attender Comments: D…" at bounding box center [580, 208] width 412 height 161
click at [477, 262] on textarea "Name: Apoorva Number: 8669084132 Recruiter: Amruta Name of attender: Amruta Com…" at bounding box center [580, 208] width 412 height 161
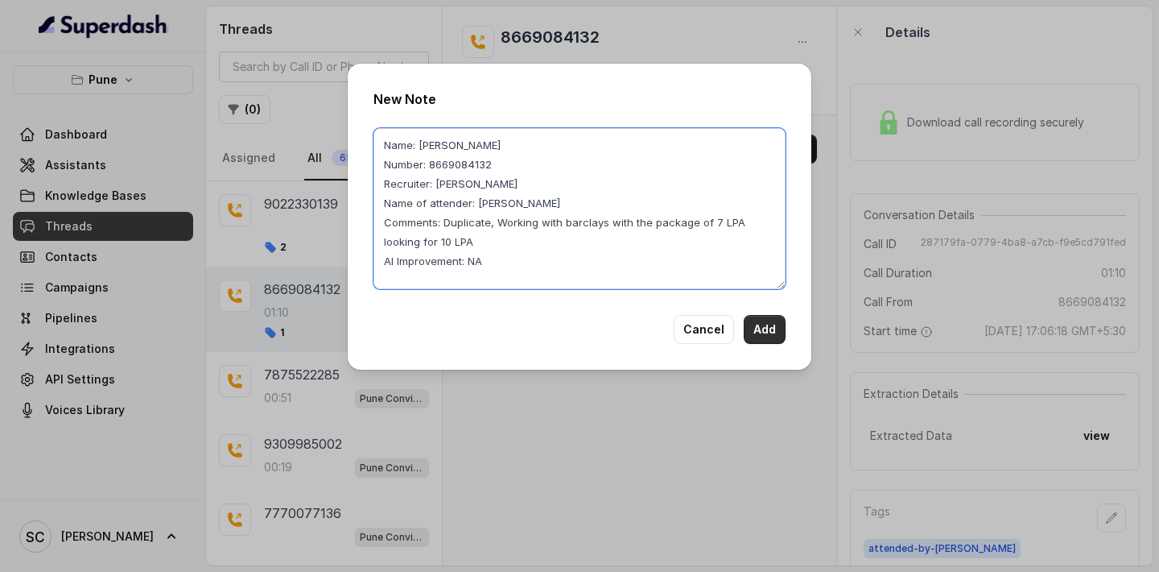
type textarea "Name: Apoorva Number: 8669084132 Recruiter: Amruta Name of attender: Amruta Com…"
click at [766, 335] on button "Add" at bounding box center [765, 329] width 42 height 29
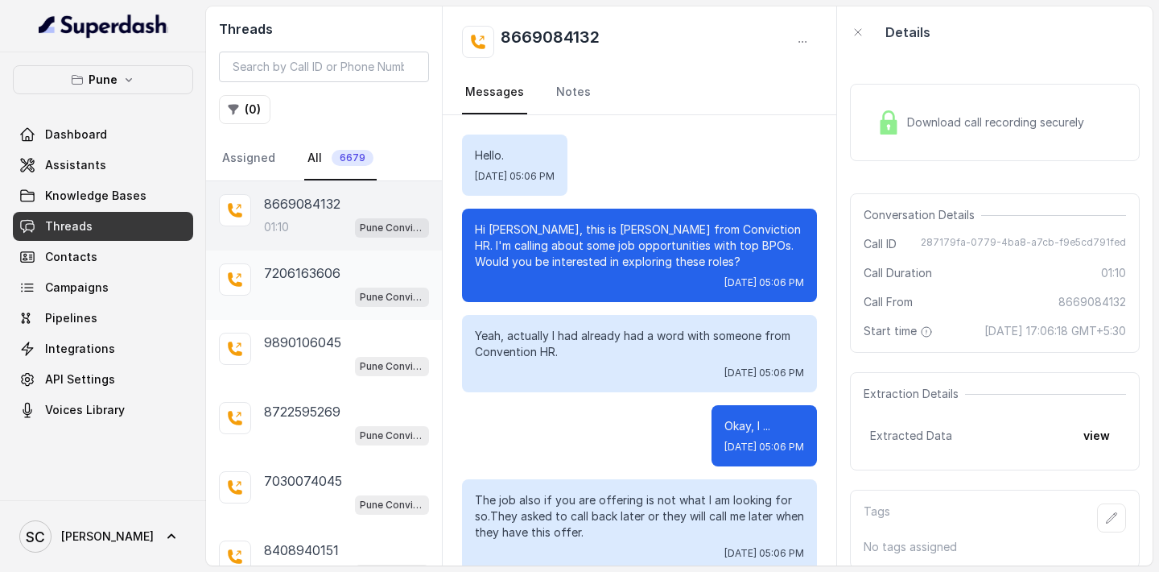
click at [287, 286] on div "Pune Conviction HR Outbound Assistant" at bounding box center [346, 296] width 165 height 21
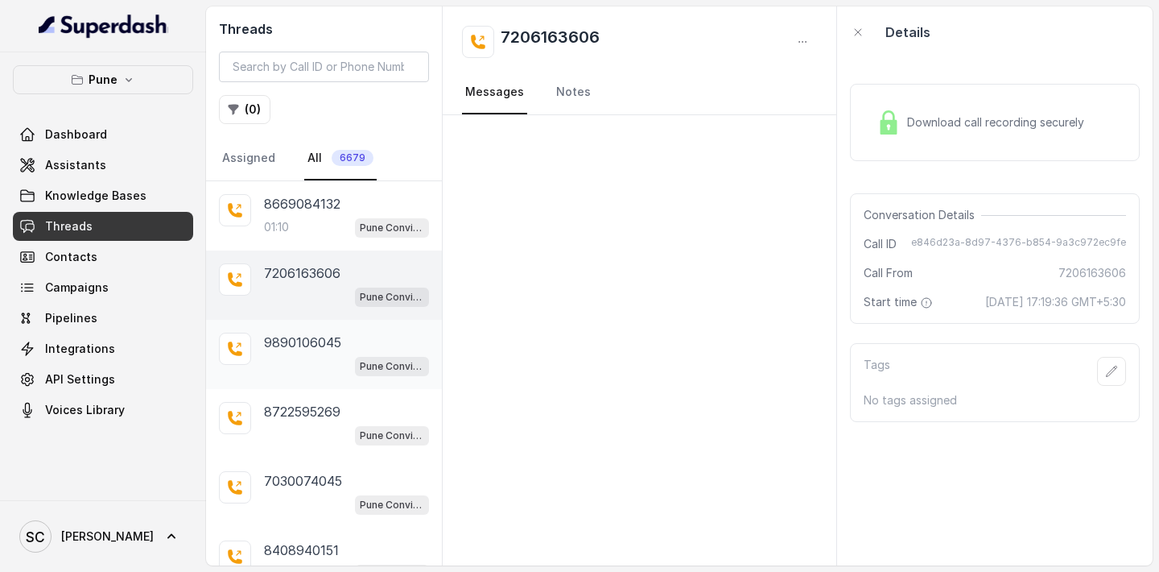
click at [318, 336] on p "9890106045" at bounding box center [302, 341] width 77 height 19
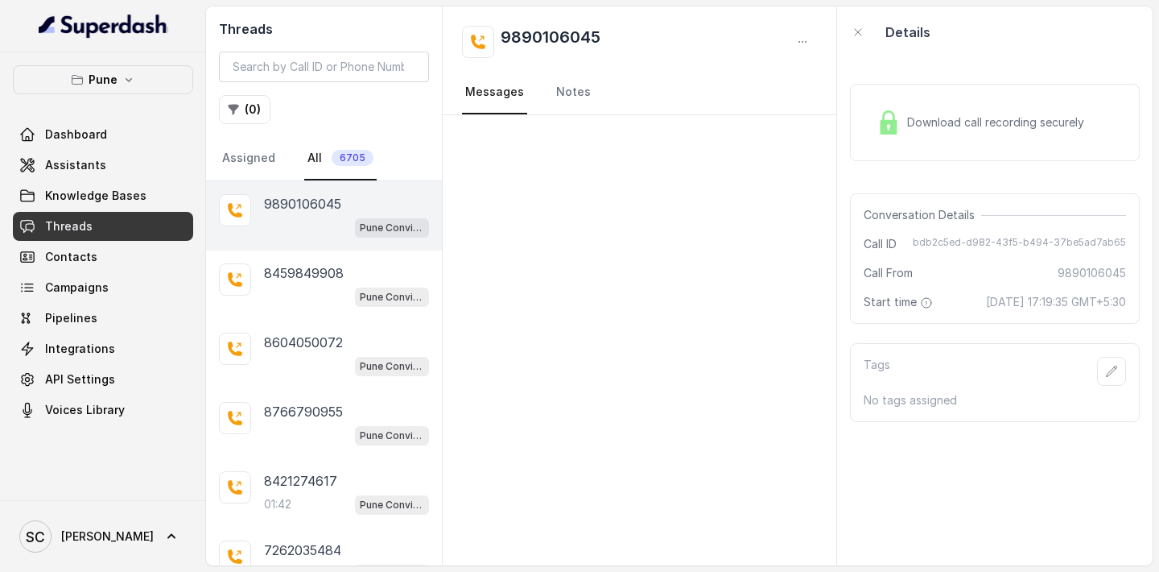
click at [279, 224] on div "Pune Conviction HR Outbound Assistant" at bounding box center [346, 227] width 165 height 21
click at [284, 281] on p "8459849908" at bounding box center [304, 272] width 80 height 19
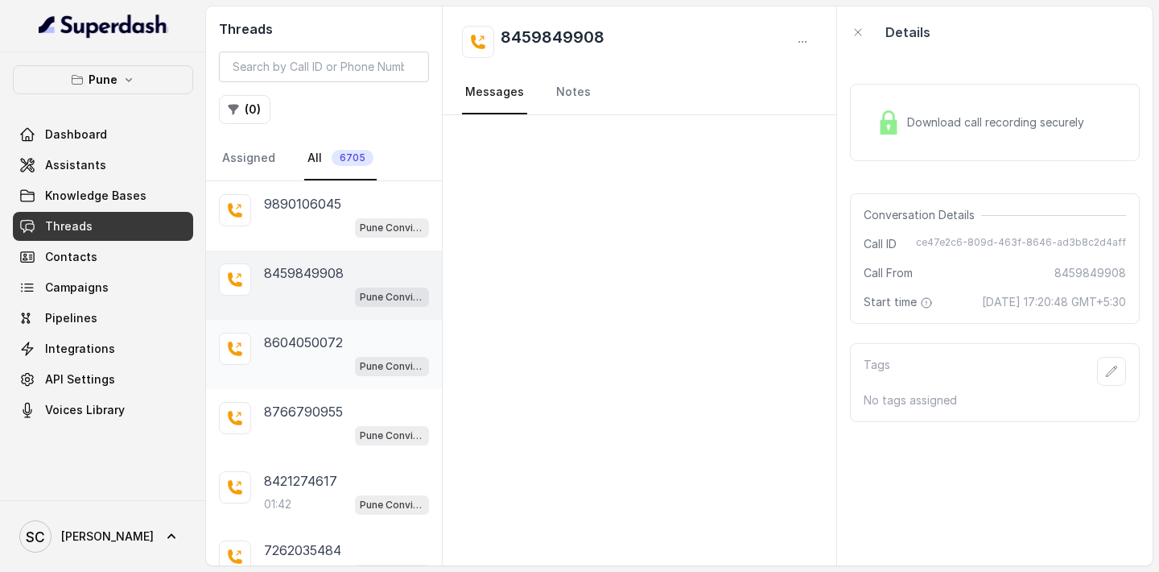
click at [278, 341] on p "8604050072" at bounding box center [303, 341] width 79 height 19
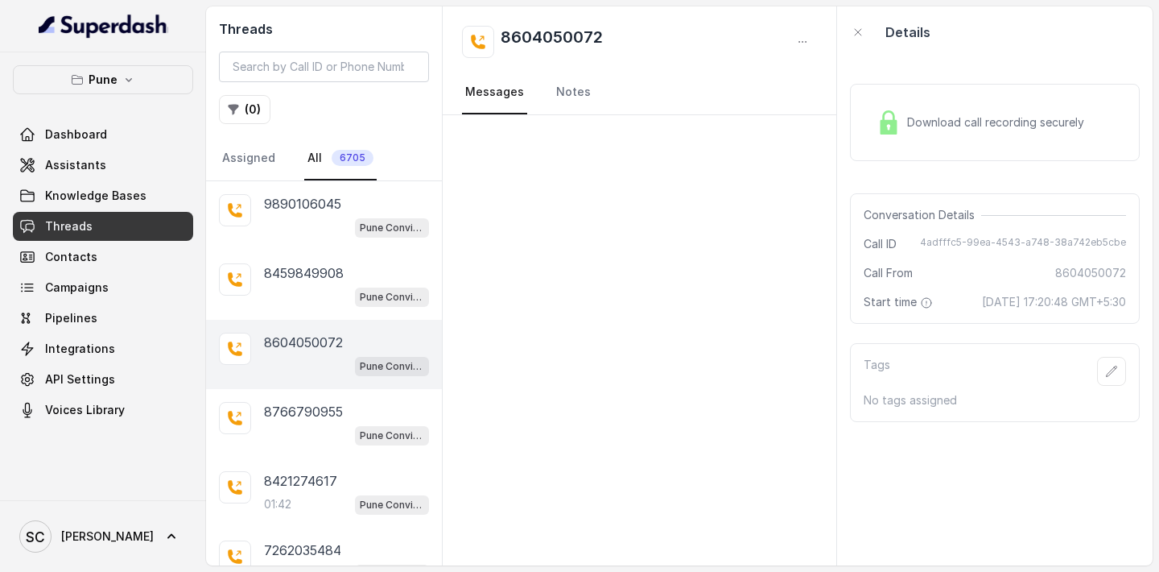
click at [302, 375] on div "Pune Conviction HR Outbound Assistant" at bounding box center [346, 365] width 165 height 21
click at [303, 411] on p "8766790955" at bounding box center [303, 411] width 79 height 19
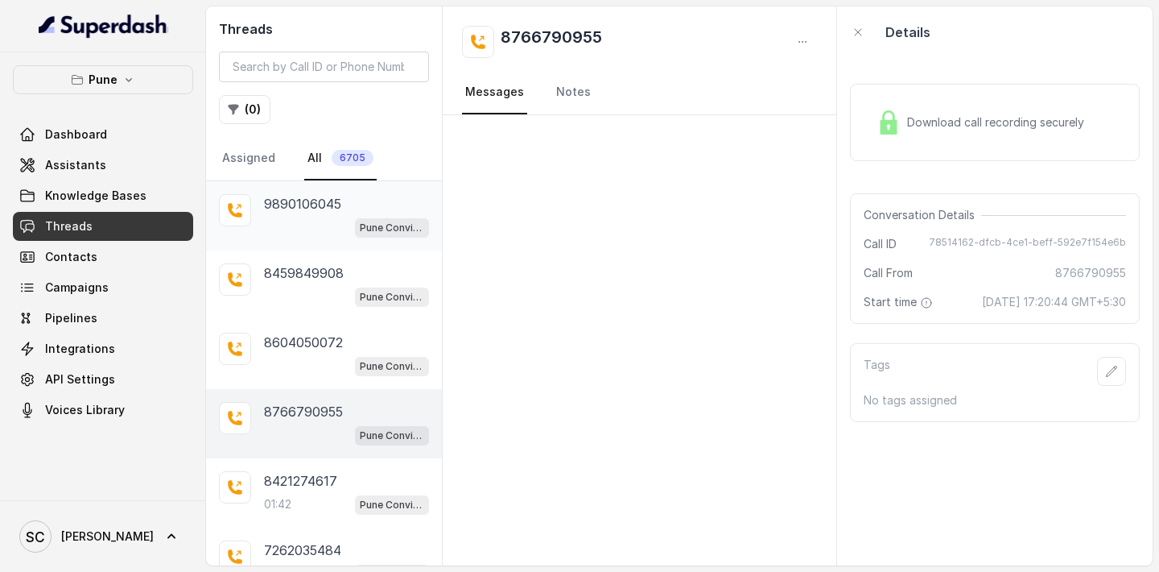
click at [292, 206] on p "9890106045" at bounding box center [302, 203] width 77 height 19
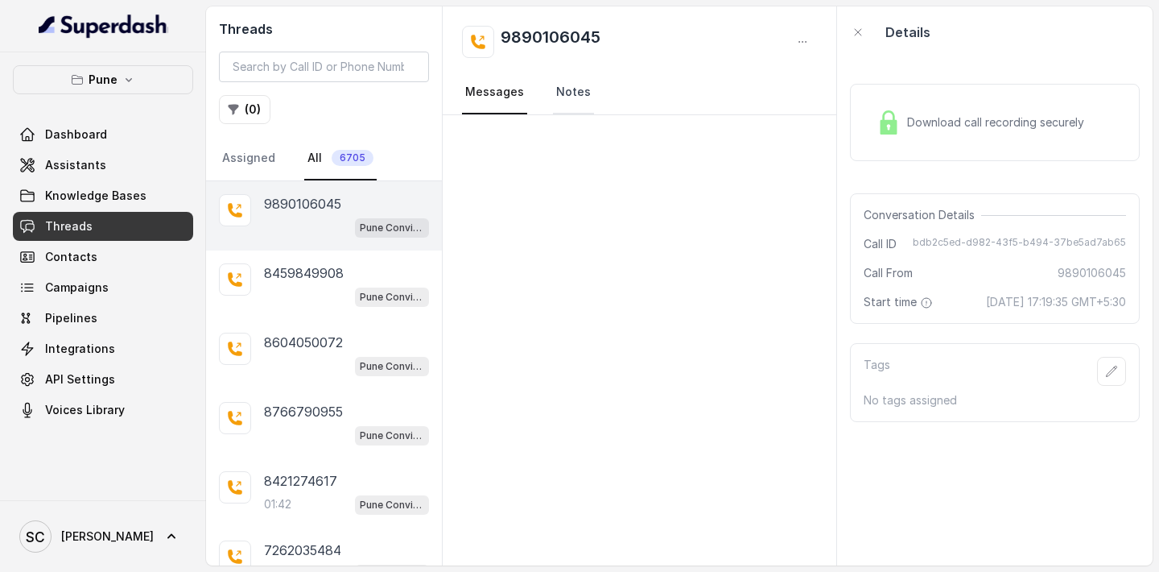
click at [584, 91] on link "Notes" at bounding box center [573, 92] width 41 height 43
click at [304, 493] on div "01:42 Pune Conviction HR Outbound Assistant" at bounding box center [346, 503] width 165 height 21
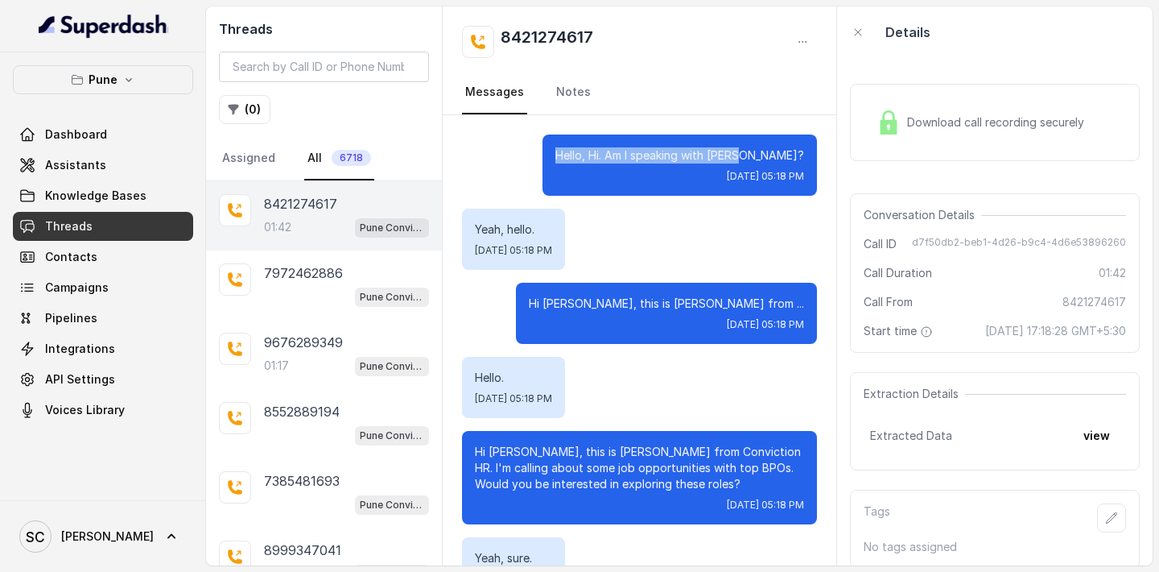
drag, startPoint x: 606, startPoint y: 156, endPoint x: 793, endPoint y: 158, distance: 186.8
click at [793, 157] on div "Hello, Hi. Am I speaking with [PERSON_NAME]? [DATE] 05:18 PM" at bounding box center [680, 164] width 275 height 61
click at [801, 160] on p "Hello, Hi. Am I speaking with Ashish?" at bounding box center [679, 155] width 249 height 16
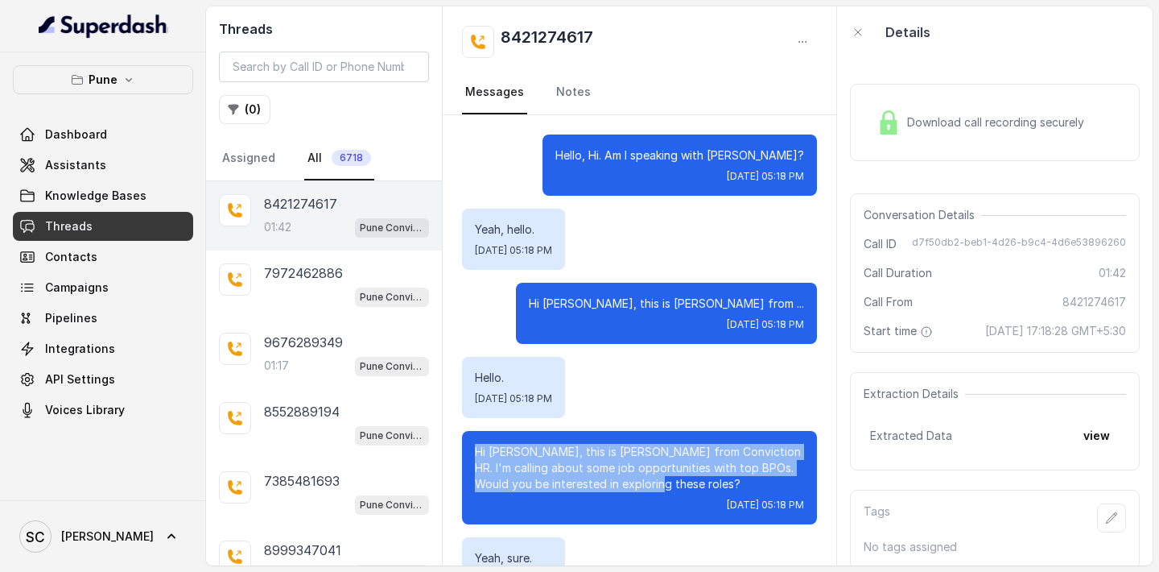
drag, startPoint x: 473, startPoint y: 448, endPoint x: 683, endPoint y: 482, distance: 213.6
click at [683, 482] on div "Hi Ashish, this is Monica from Conviction HR. I'm calling about some job opport…" at bounding box center [639, 477] width 355 height 93
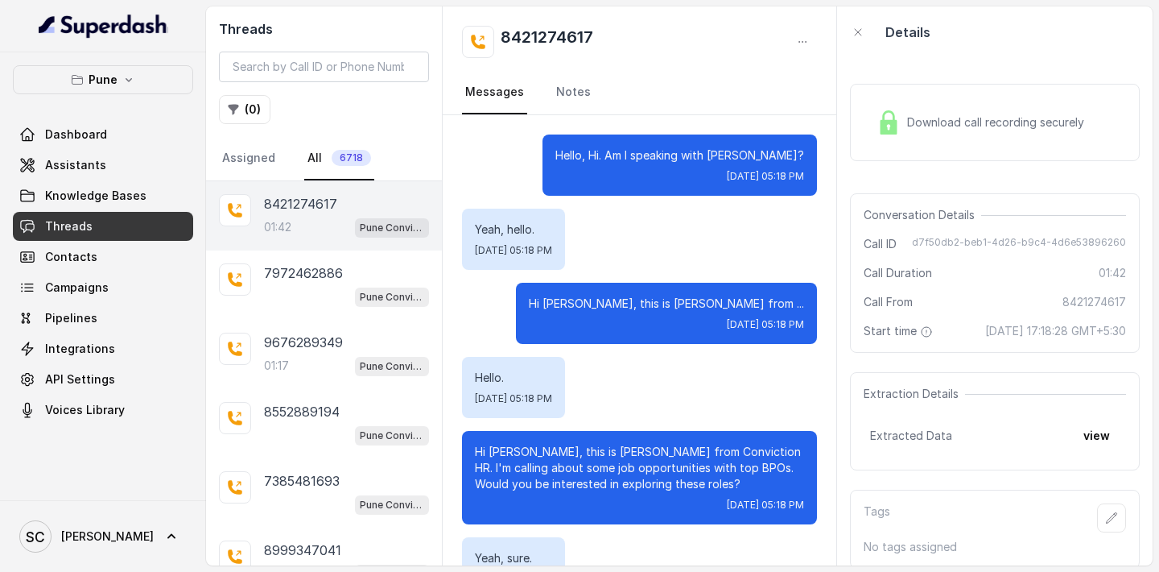
click at [685, 396] on div "Hello. Wed, Oct 1, 2025, 05:18 PM" at bounding box center [639, 387] width 355 height 61
click at [282, 347] on p "9676289349" at bounding box center [303, 341] width 79 height 19
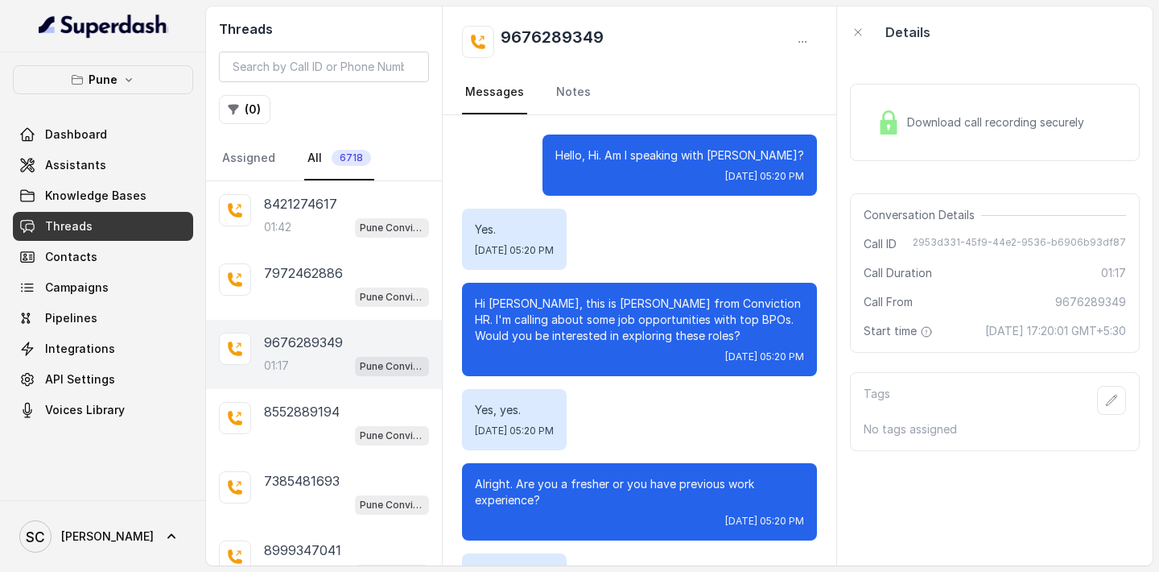
scroll to position [1080, 0]
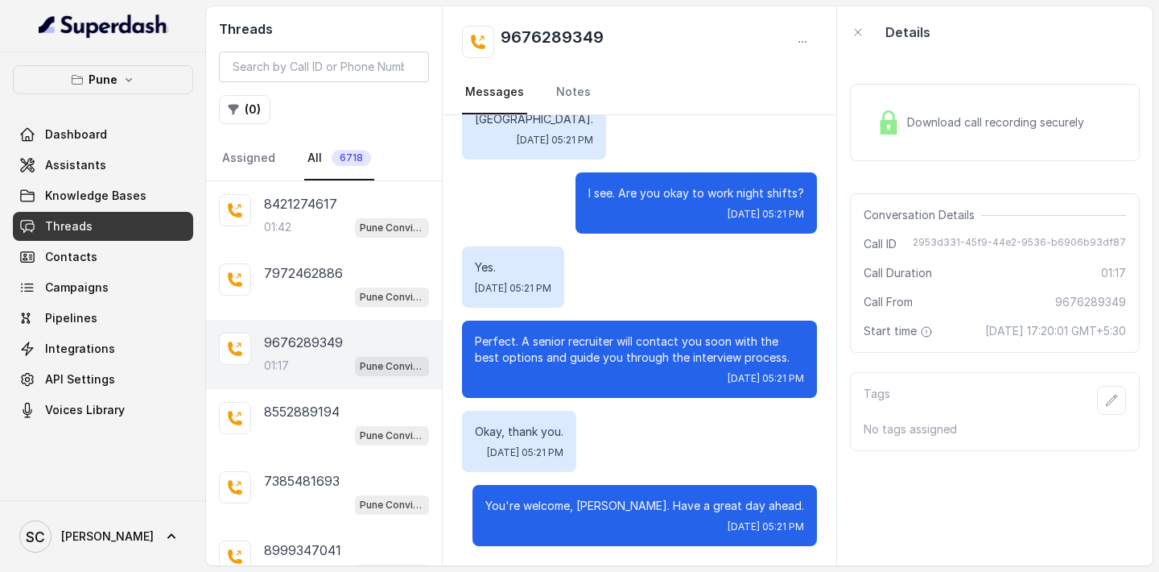
drag, startPoint x: 589, startPoint y: 195, endPoint x: 811, endPoint y: 211, distance: 222.8
click at [811, 211] on div "I see. Are you okay to work night shifts? Wed, Oct 1, 2025, 05:21 PM" at bounding box center [697, 202] width 242 height 61
click at [806, 194] on div "I see. Are you okay to work night shifts? Wed, Oct 1, 2025, 05:21 PM" at bounding box center [697, 202] width 242 height 61
drag, startPoint x: 806, startPoint y: 194, endPoint x: 614, endPoint y: 209, distance: 192.2
click at [613, 209] on div "I see. Are you okay to work night shifts? Wed, Oct 1, 2025, 05:21 PM" at bounding box center [697, 202] width 242 height 61
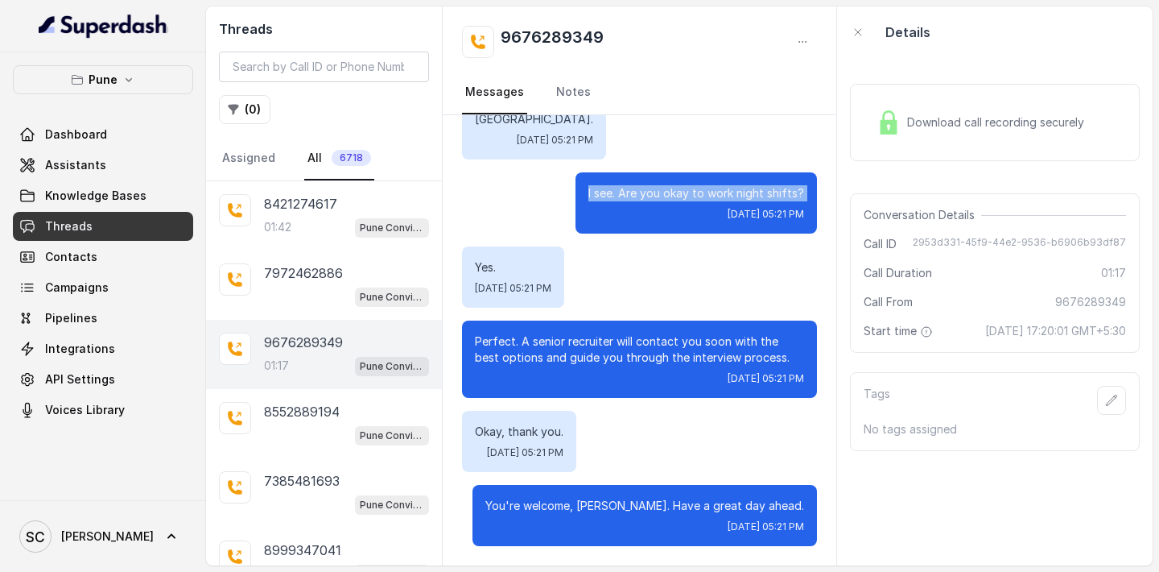
drag, startPoint x: 590, startPoint y: 196, endPoint x: 825, endPoint y: 205, distance: 235.3
click at [721, 277] on div "Yes. Wed, Oct 1, 2025, 05:21 PM" at bounding box center [639, 276] width 355 height 61
drag, startPoint x: 501, startPoint y: 268, endPoint x: 464, endPoint y: 275, distance: 36.8
click at [464, 275] on div "Yes. Wed, Oct 1, 2025, 05:21 PM" at bounding box center [513, 276] width 102 height 61
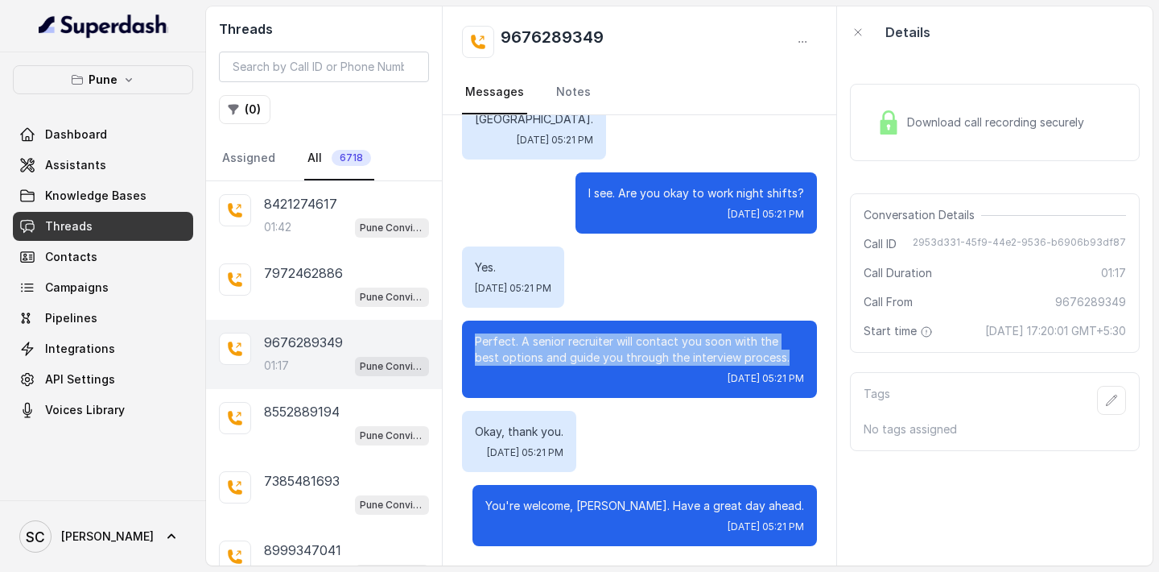
drag, startPoint x: 477, startPoint y: 339, endPoint x: 774, endPoint y: 363, distance: 298.0
click at [774, 363] on p "Perfect. A senior recruiter will contact you soon with the best options and gui…" at bounding box center [639, 349] width 329 height 32
click at [767, 355] on p "Perfect. A senior recruiter will contact you soon with the best options and gui…" at bounding box center [639, 349] width 329 height 32
drag, startPoint x: 473, startPoint y: 339, endPoint x: 774, endPoint y: 353, distance: 300.6
click at [774, 353] on div "Perfect. A senior recruiter will contact you soon with the best options and gui…" at bounding box center [639, 358] width 355 height 77
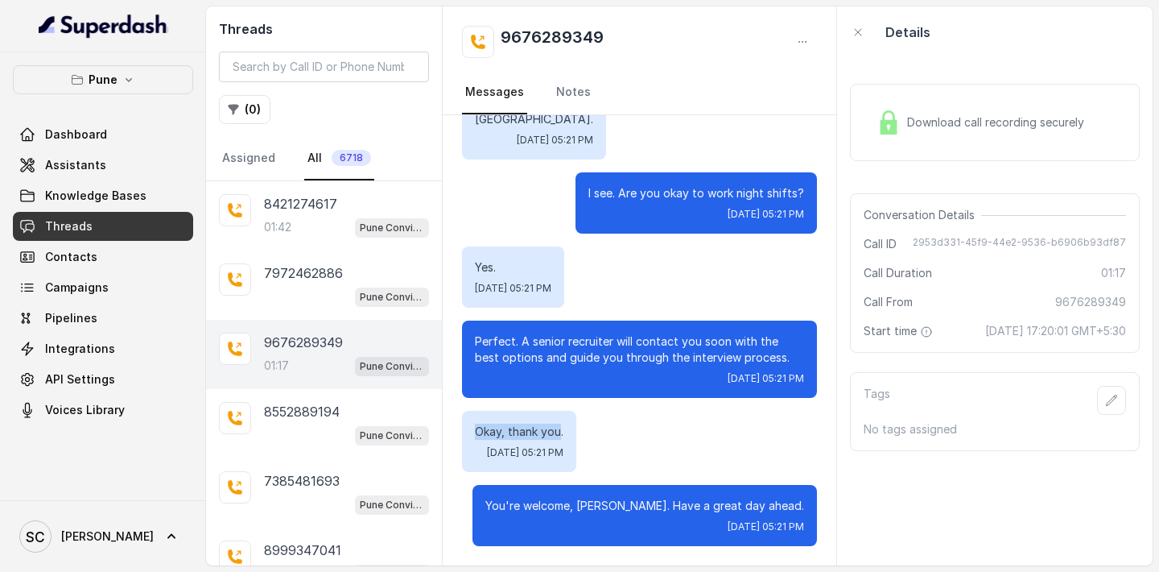
drag, startPoint x: 561, startPoint y: 428, endPoint x: 451, endPoint y: 433, distance: 110.4
click at [479, 436] on p "Okay, thank you." at bounding box center [519, 431] width 89 height 16
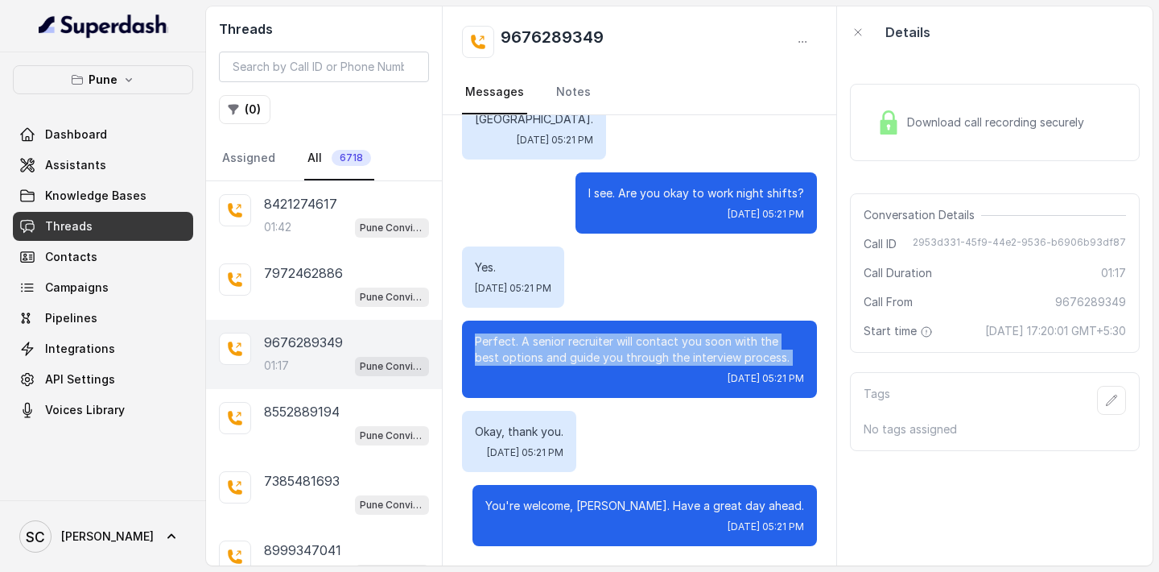
drag, startPoint x: 475, startPoint y: 344, endPoint x: 680, endPoint y: 365, distance: 206.4
click at [680, 366] on div "Perfect. A senior recruiter will contact you soon with the best options and gui…" at bounding box center [639, 358] width 355 height 77
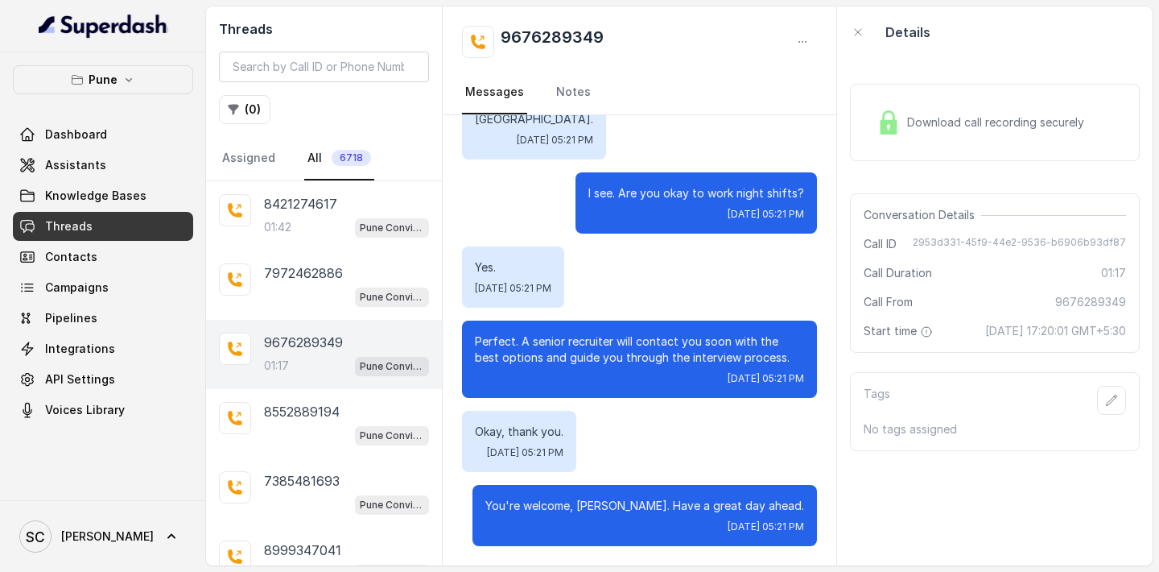
click at [634, 385] on div "Perfect. A senior recruiter will contact you soon with the best options and gui…" at bounding box center [639, 358] width 355 height 77
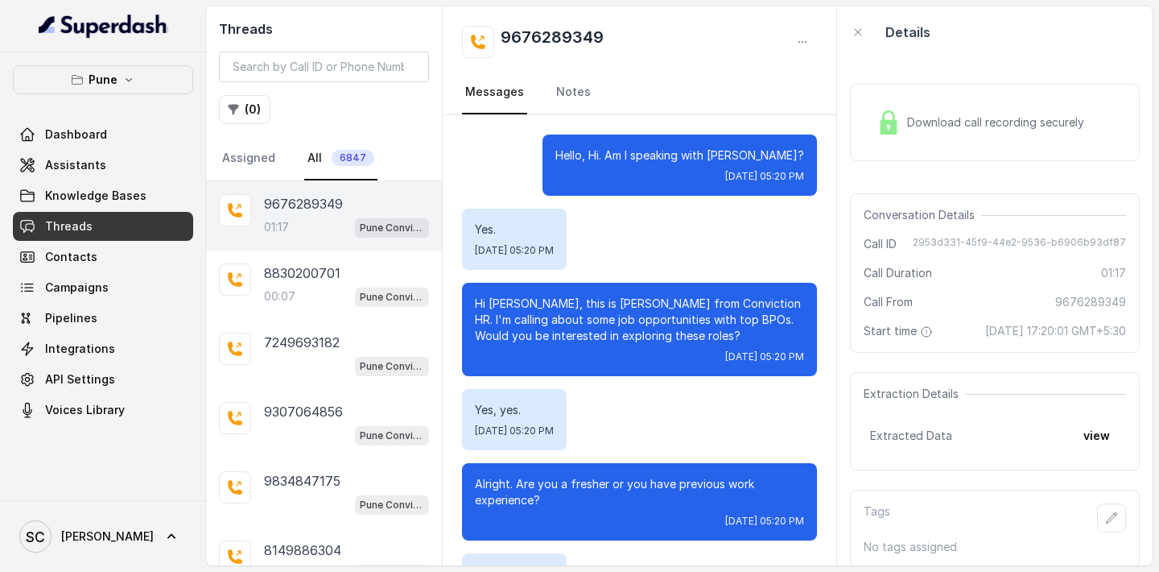
scroll to position [1080, 0]
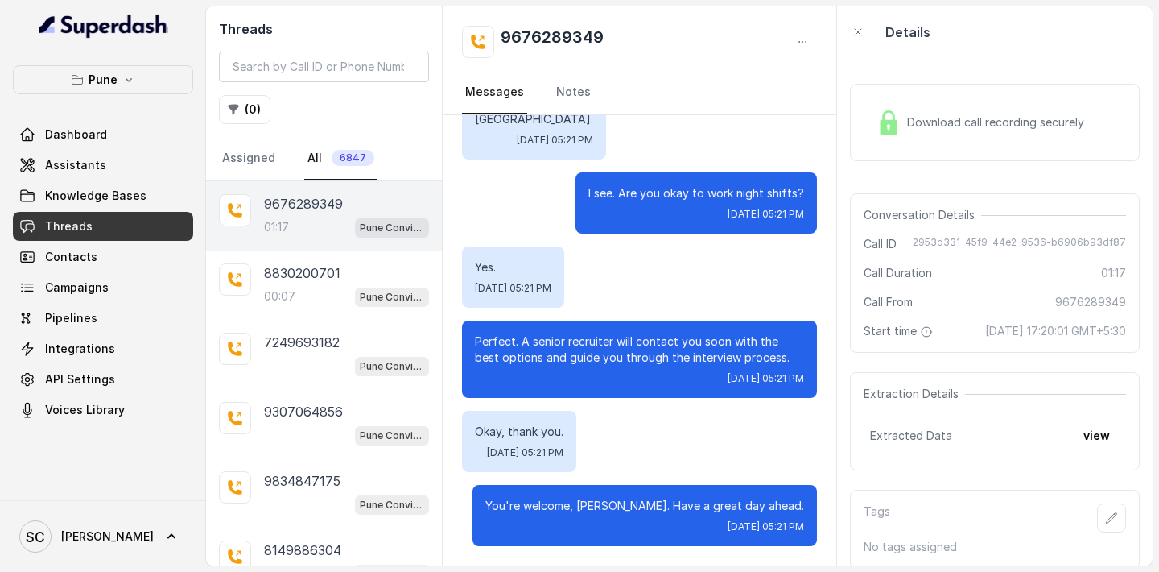
click at [303, 220] on div "01:17 Pune Conviction HR Outbound Assistant" at bounding box center [346, 227] width 165 height 21
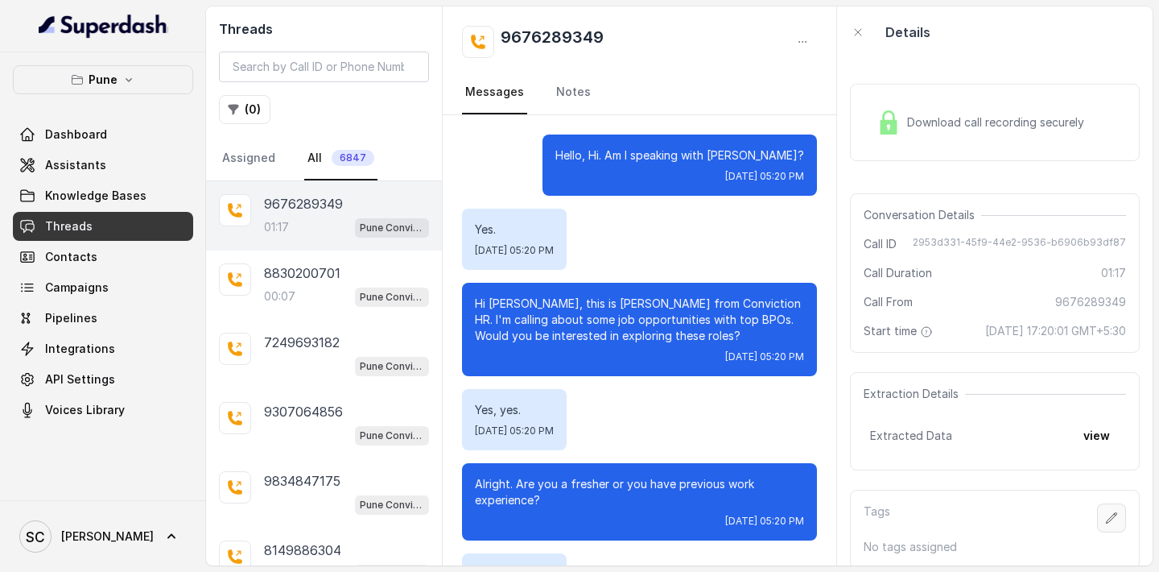
click at [1108, 508] on button "button" at bounding box center [1111, 517] width 29 height 29
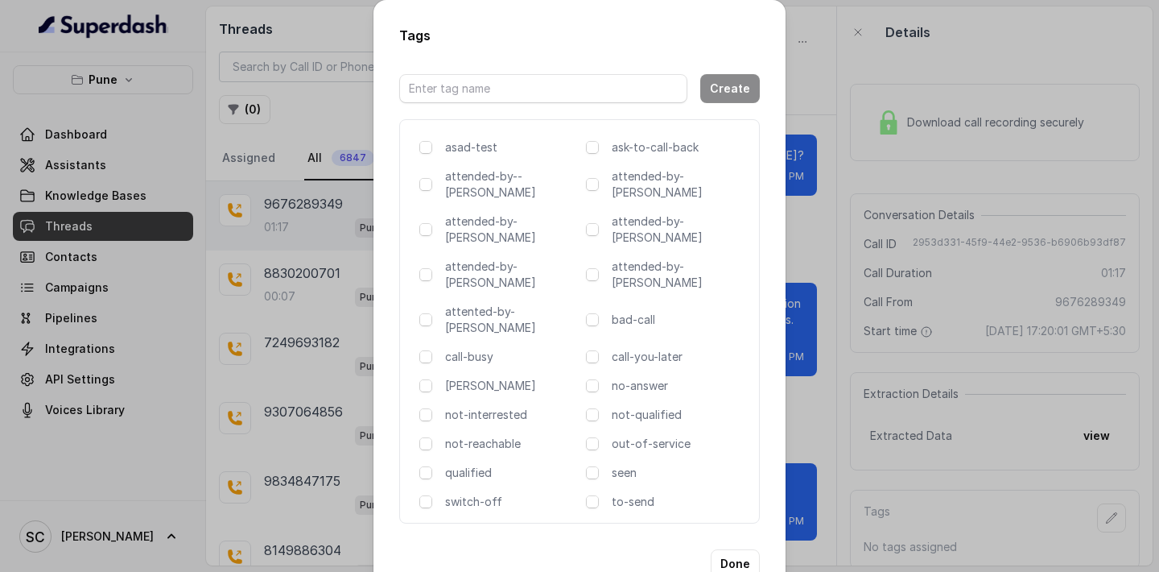
click at [826, 52] on div "Tags Create asad-test ask-to-call-back attended-by--[PERSON_NAME] attended-by-[…" at bounding box center [579, 286] width 1159 height 572
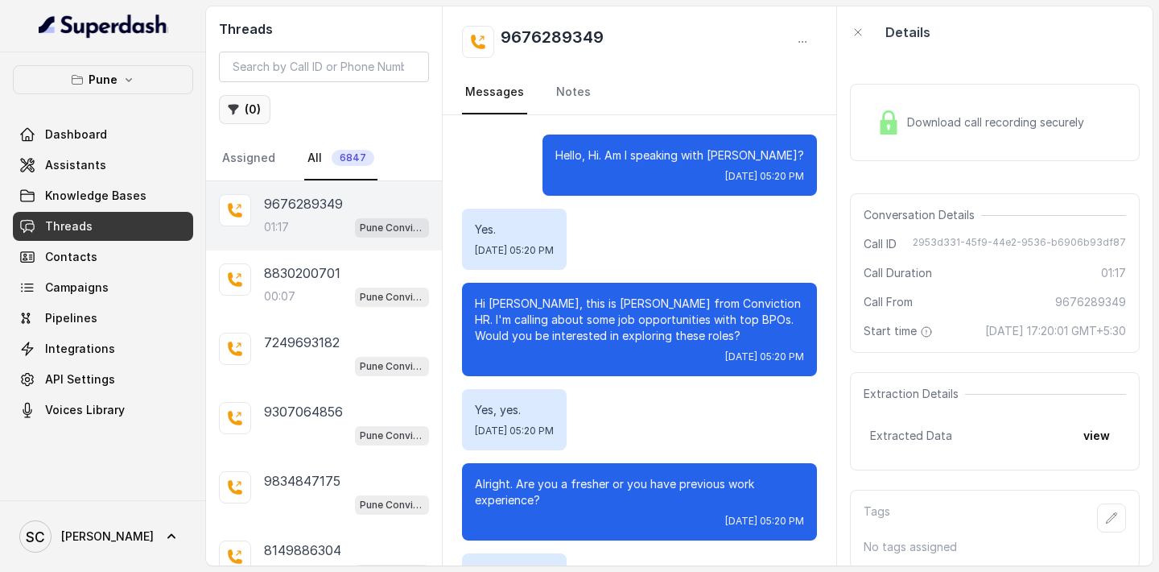
click at [253, 114] on button "( 0 )" at bounding box center [245, 109] width 52 height 29
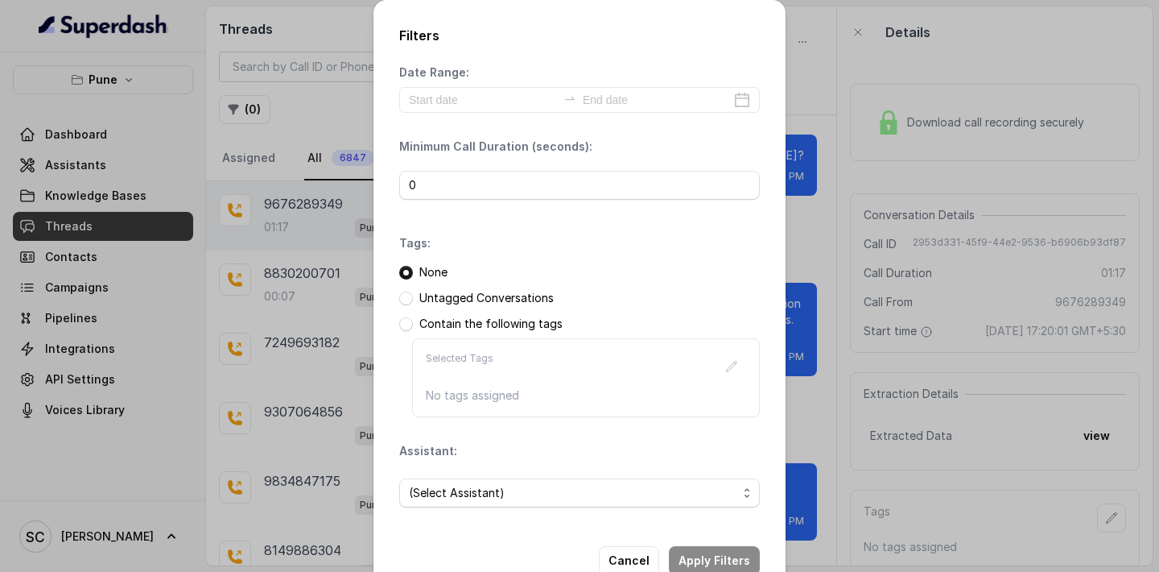
click at [526, 507] on div "(Select Assistant)" at bounding box center [579, 492] width 361 height 55
click at [522, 495] on span "(Select Assistant)" at bounding box center [573, 492] width 328 height 19
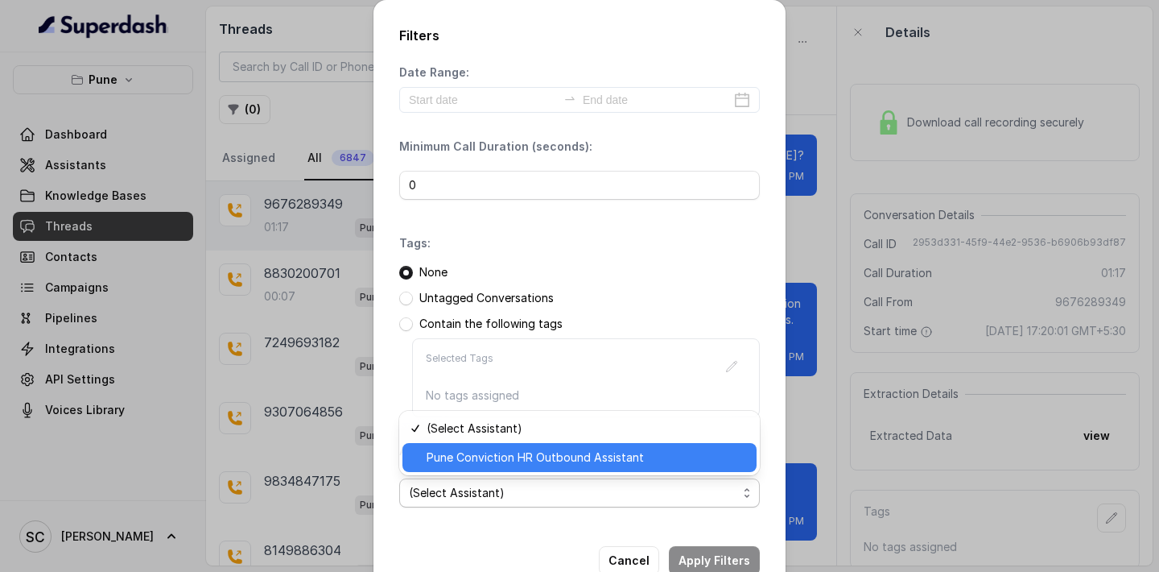
click at [452, 453] on span "Pune Conviction HR Outbound Assistant" at bounding box center [587, 457] width 320 height 19
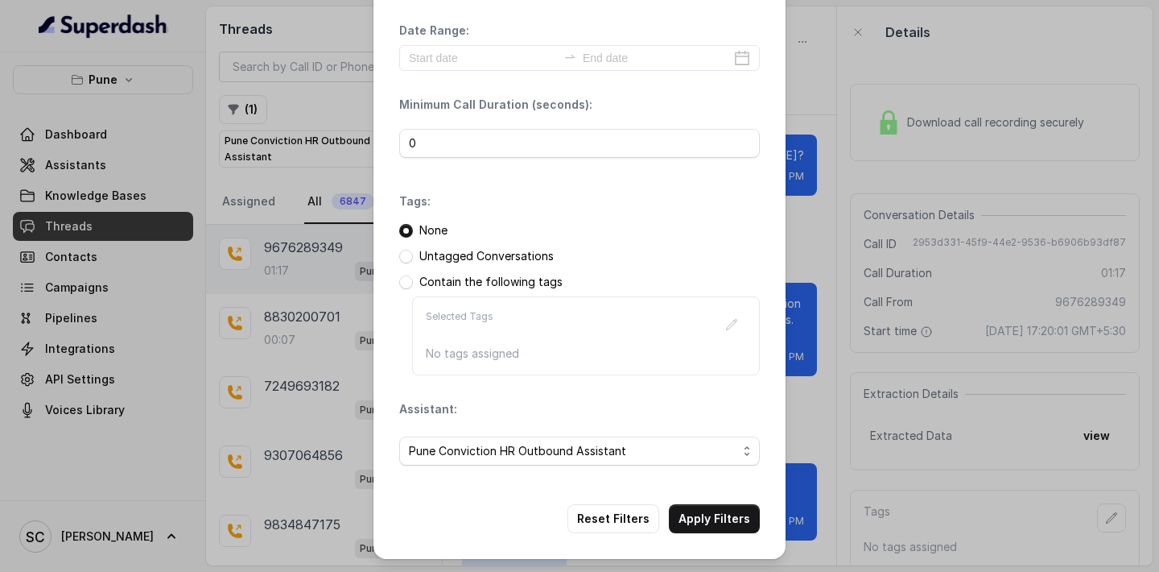
scroll to position [119, 0]
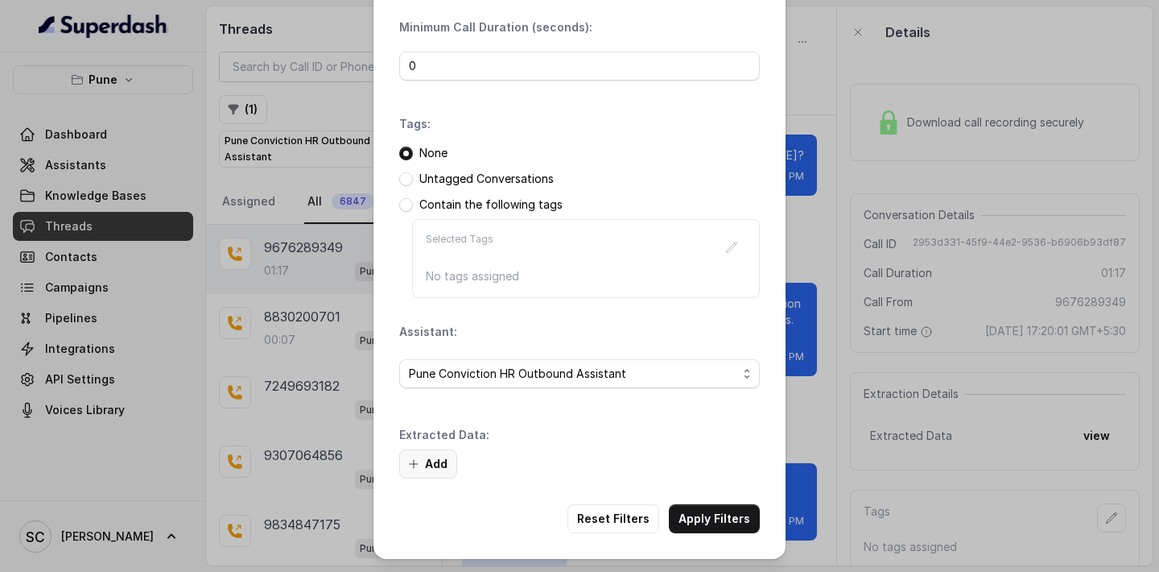
click at [430, 463] on button "Add" at bounding box center [428, 463] width 58 height 29
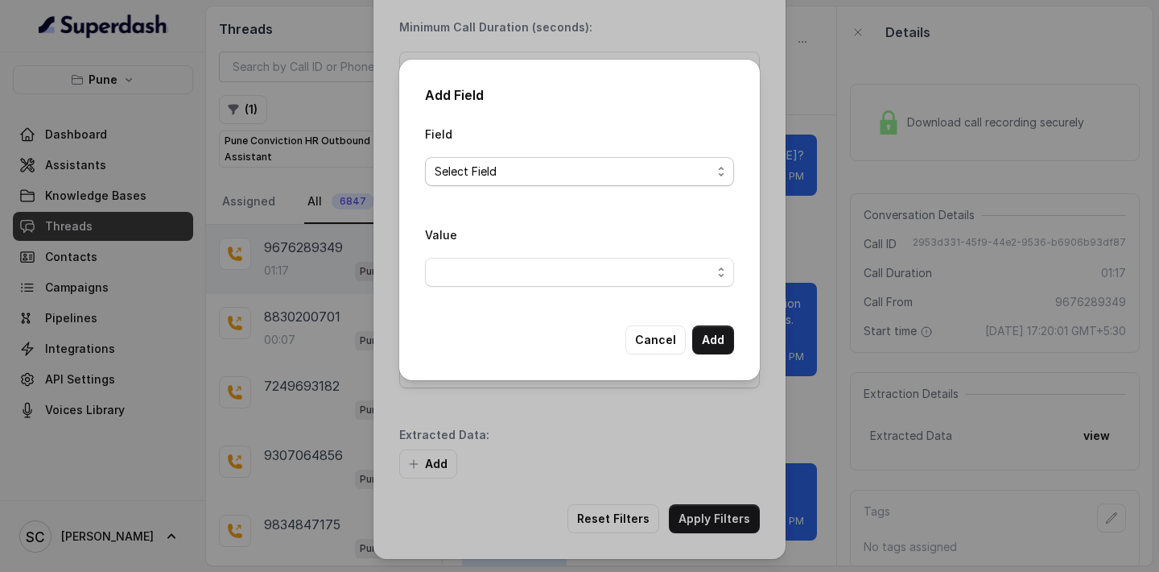
click at [510, 162] on span "Select Field" at bounding box center [573, 171] width 277 height 19
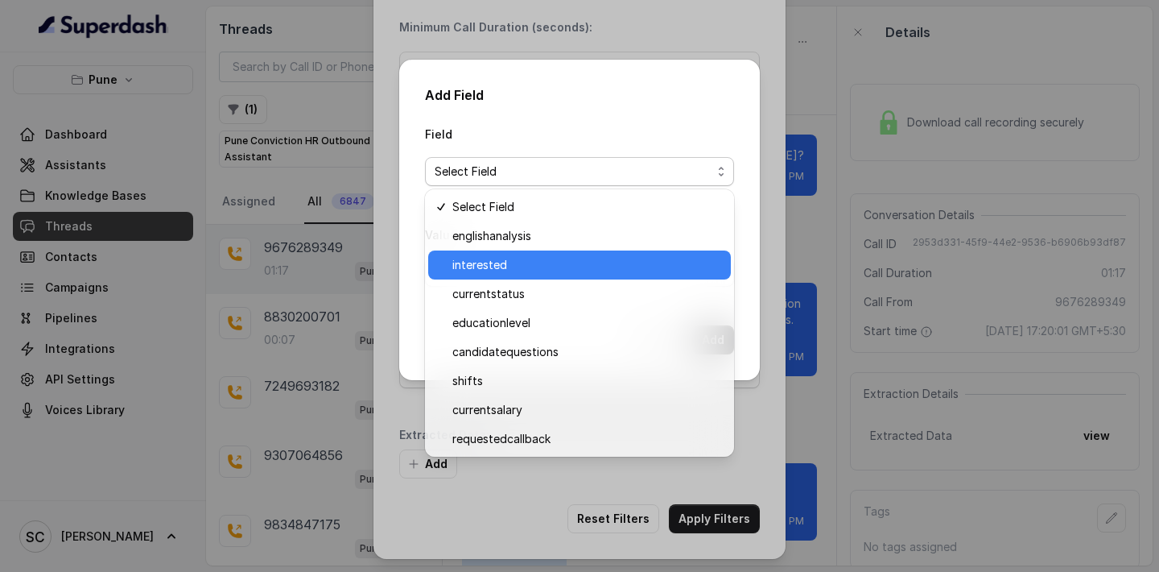
click at [522, 259] on span "interested" at bounding box center [586, 264] width 269 height 19
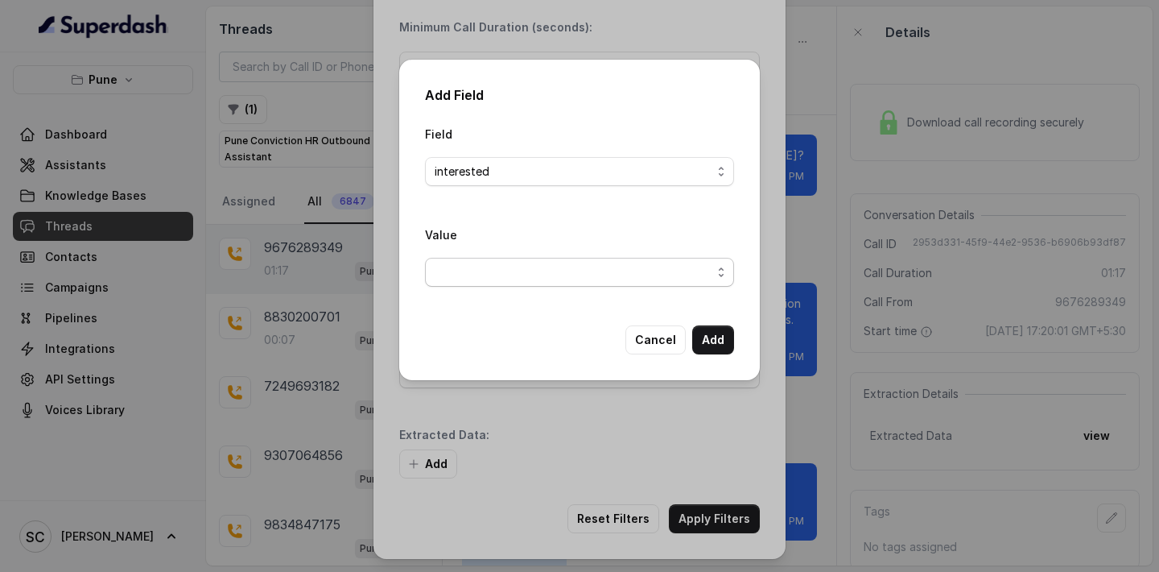
click at [522, 269] on span "button" at bounding box center [579, 272] width 309 height 29
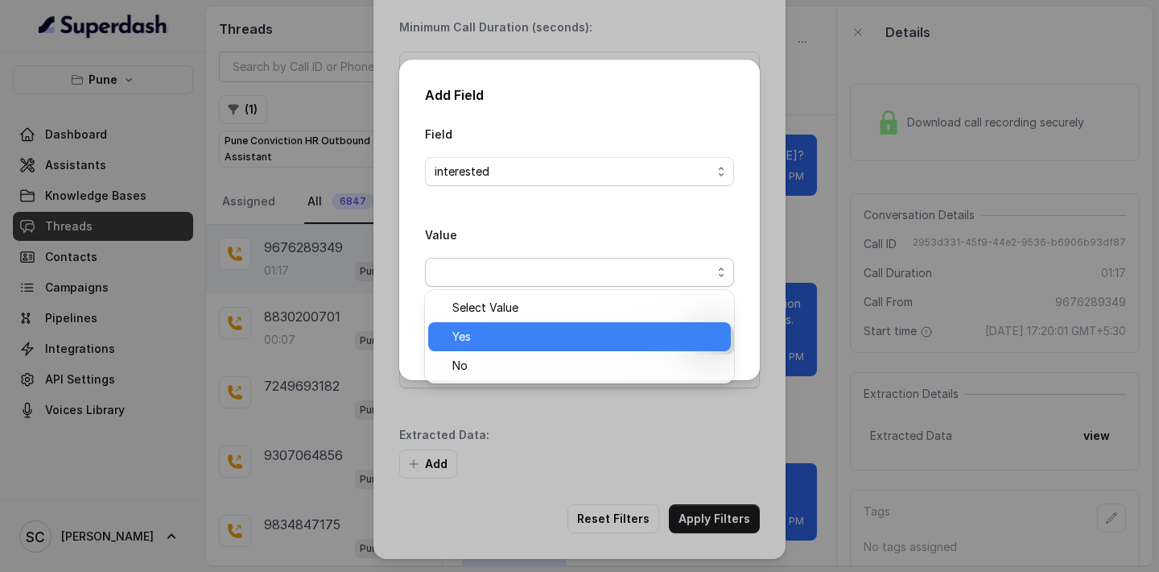
click at [533, 340] on span "Yes" at bounding box center [586, 336] width 269 height 19
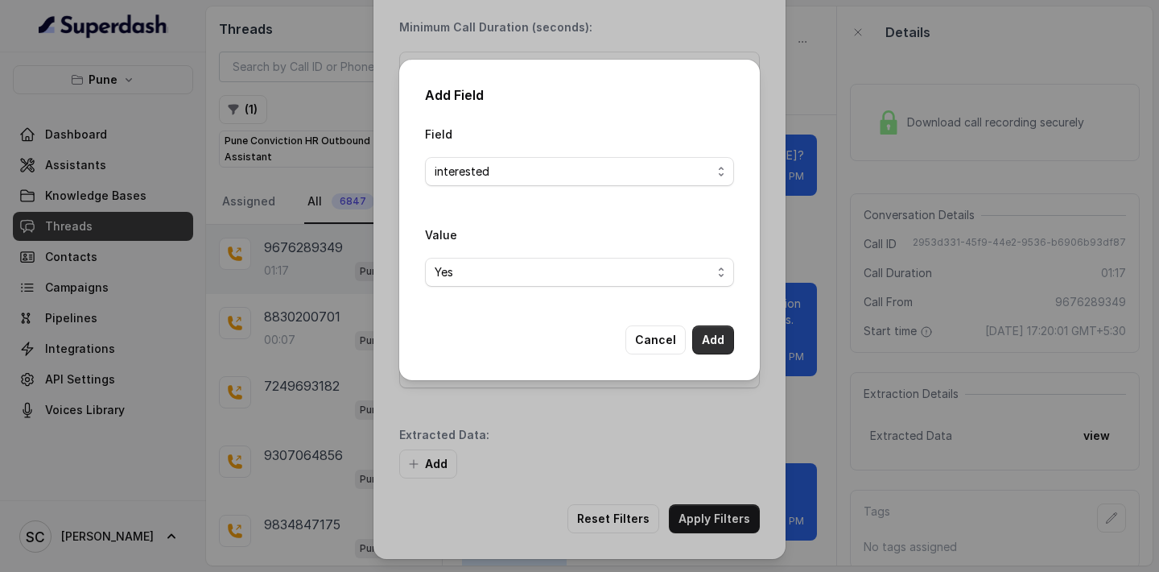
click at [707, 348] on button "Add" at bounding box center [713, 339] width 42 height 29
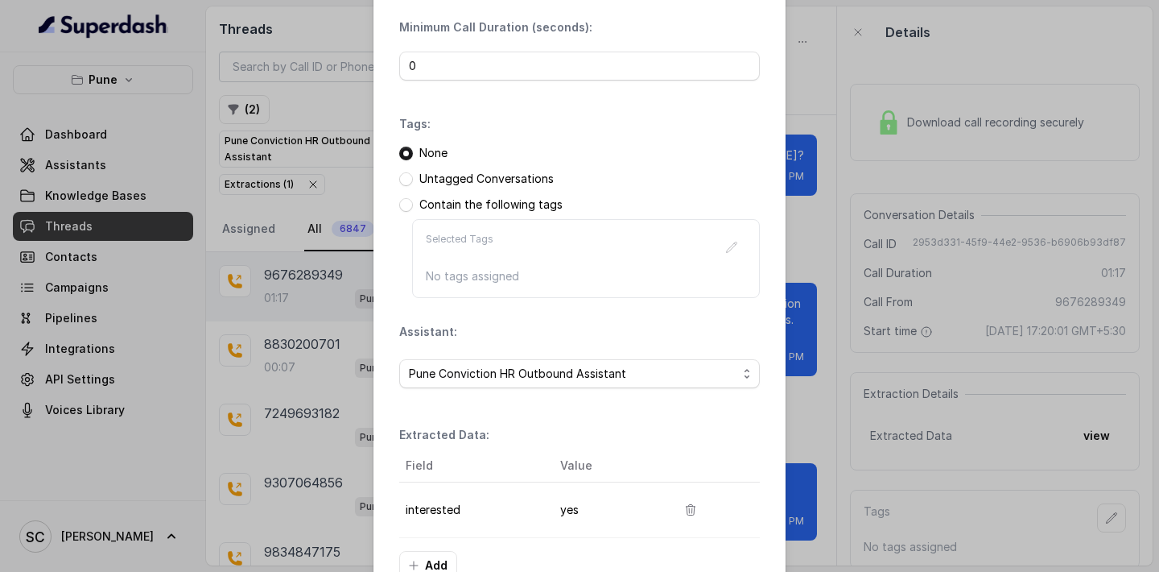
scroll to position [221, 0]
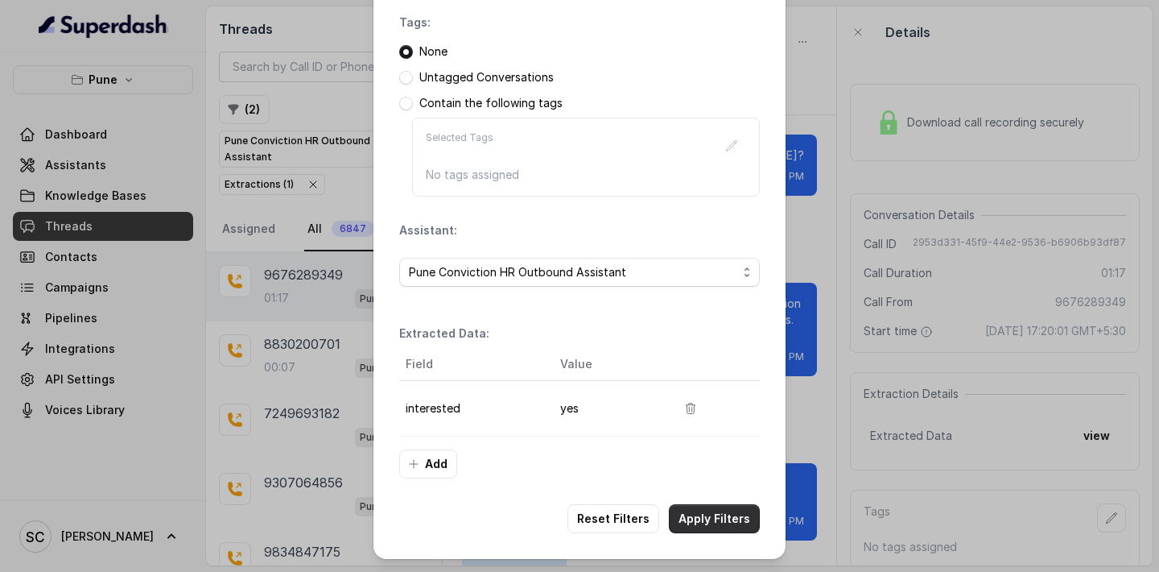
click at [717, 522] on button "Apply Filters" at bounding box center [714, 518] width 91 height 29
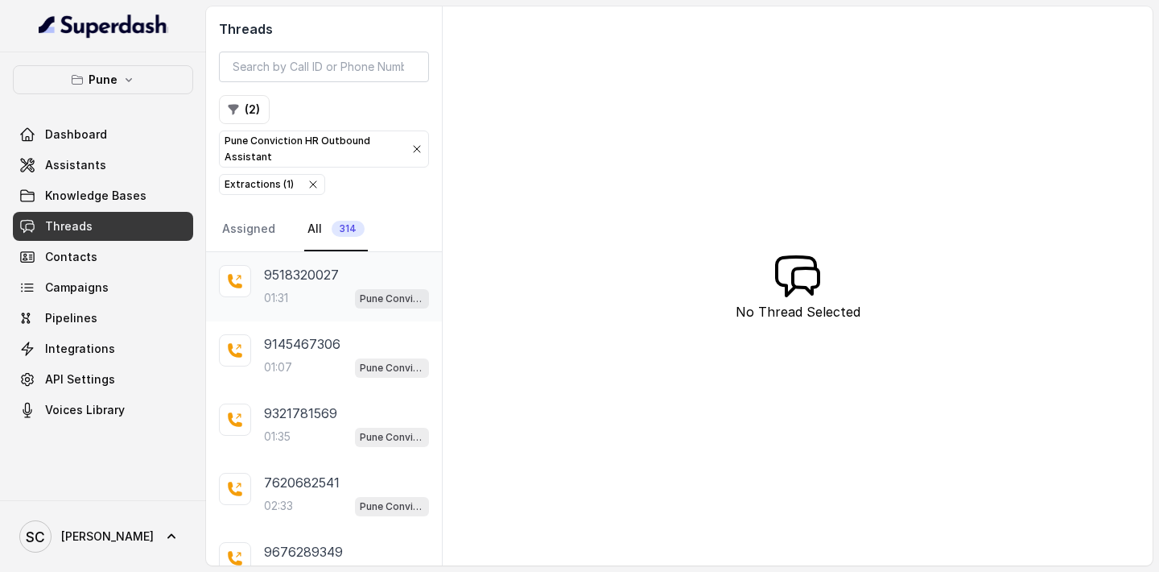
click at [300, 290] on div "01:31 Pune Conviction HR Outbound Assistant" at bounding box center [346, 297] width 165 height 21
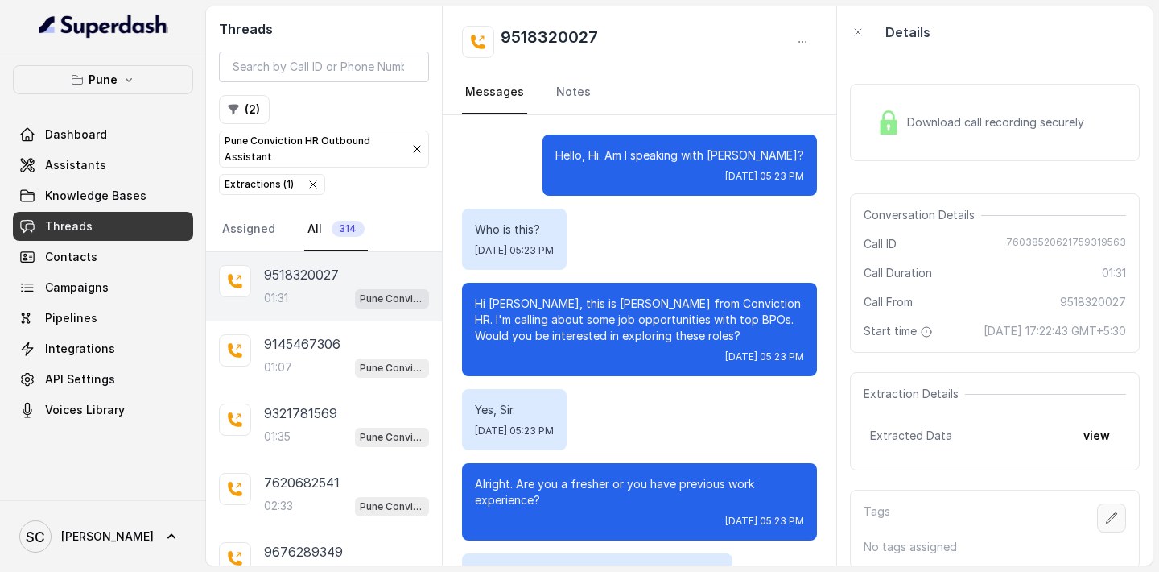
click at [1118, 521] on button "button" at bounding box center [1111, 517] width 29 height 29
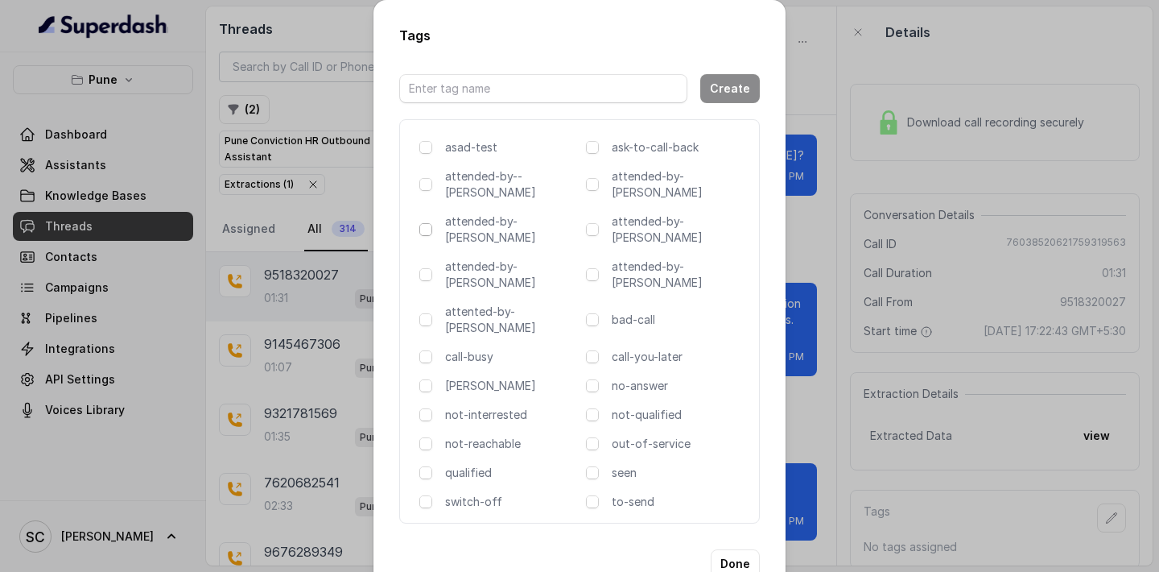
click at [429, 223] on span at bounding box center [425, 229] width 13 height 13
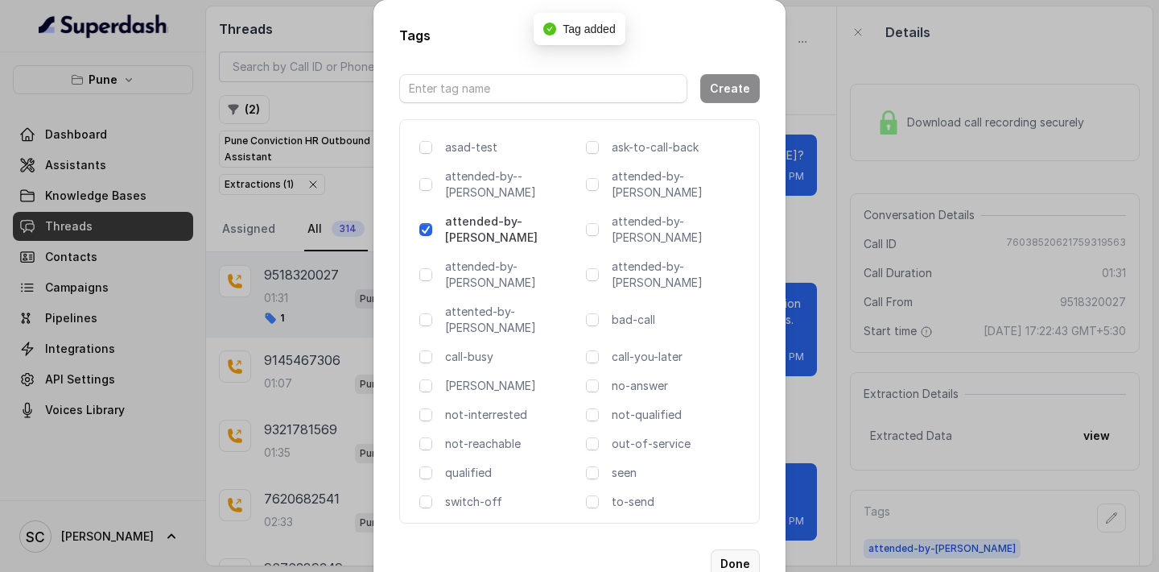
click at [745, 549] on button "Done" at bounding box center [735, 563] width 49 height 29
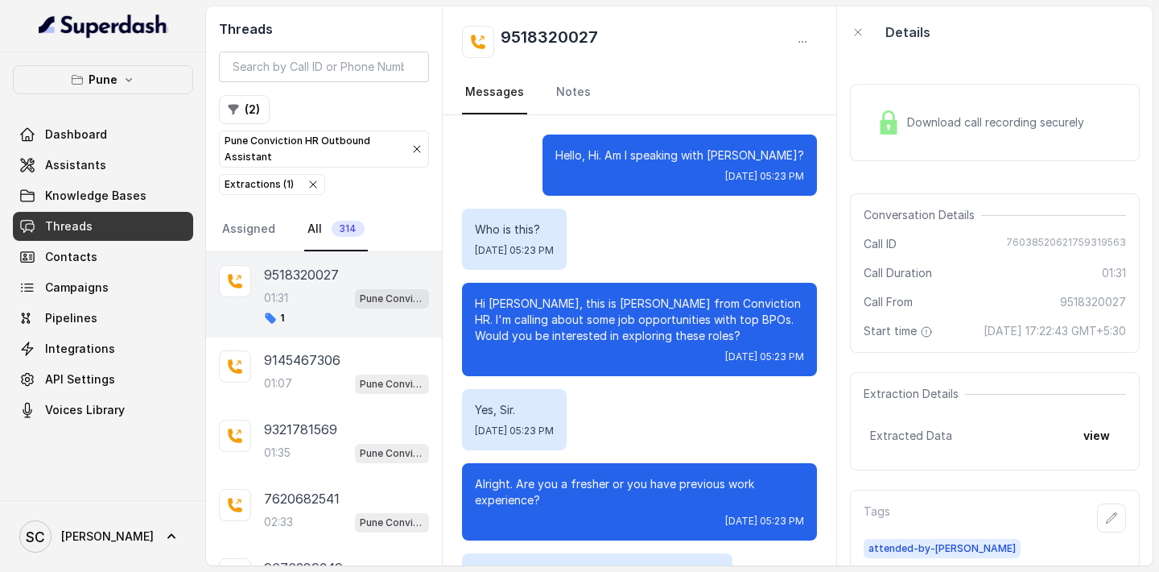
drag, startPoint x: 503, startPoint y: 33, endPoint x: 559, endPoint y: 33, distance: 55.5
click at [504, 33] on h2 "9518320027" at bounding box center [549, 42] width 97 height 32
click at [590, 36] on h2 "9518320027" at bounding box center [549, 42] width 97 height 32
drag, startPoint x: 597, startPoint y: 42, endPoint x: 584, endPoint y: 34, distance: 15.2
click at [588, 37] on h2 "9518320027" at bounding box center [549, 42] width 97 height 32
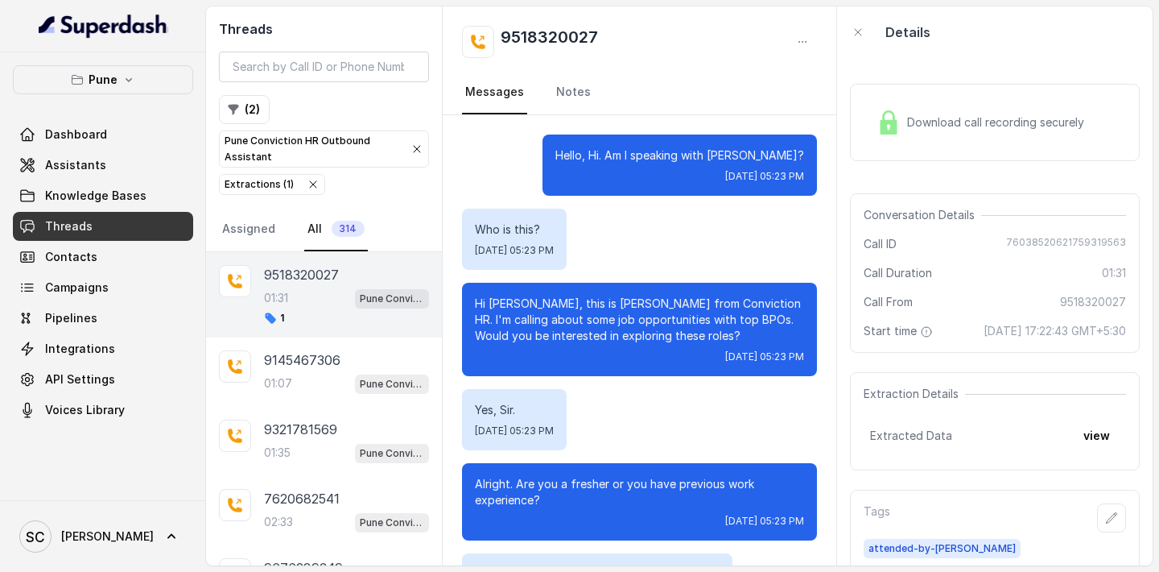
click at [512, 29] on h2 "9518320027" at bounding box center [549, 42] width 97 height 32
drag, startPoint x: 502, startPoint y: 34, endPoint x: 605, endPoint y: 35, distance: 103.0
click at [605, 35] on div "9518320027" at bounding box center [639, 42] width 355 height 32
copy h2 "9518320027"
click at [571, 95] on link "Notes" at bounding box center [573, 92] width 41 height 43
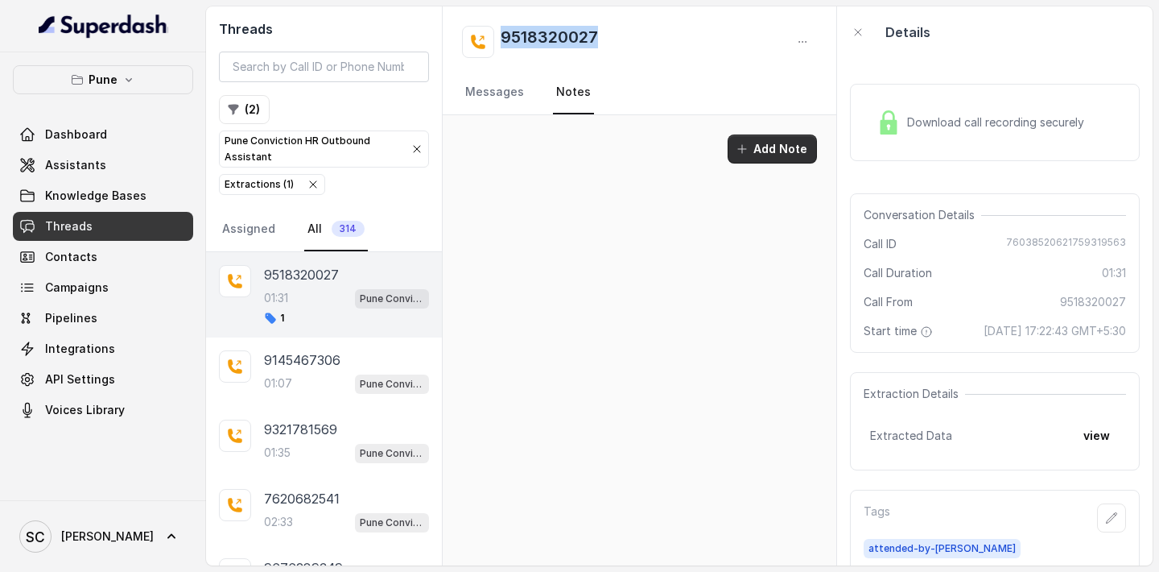
click at [780, 155] on button "Add Note" at bounding box center [772, 148] width 89 height 29
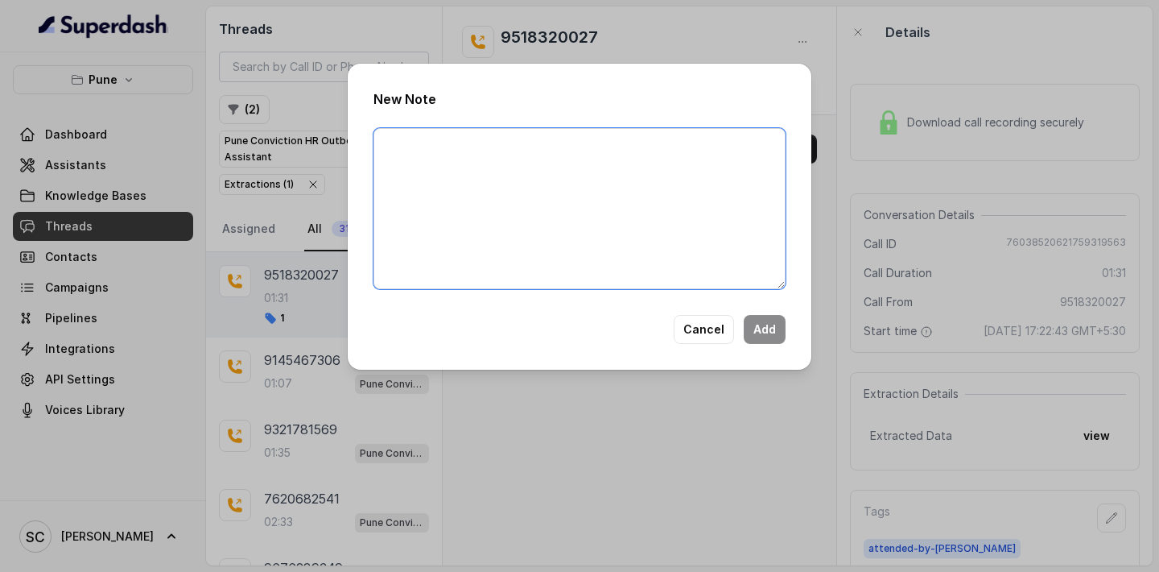
click at [538, 136] on textarea at bounding box center [580, 208] width 412 height 161
click at [438, 145] on textarea at bounding box center [580, 208] width 412 height 161
click at [406, 151] on textarea at bounding box center [580, 208] width 412 height 161
paste textarea "9518320027"
type textarea "9"
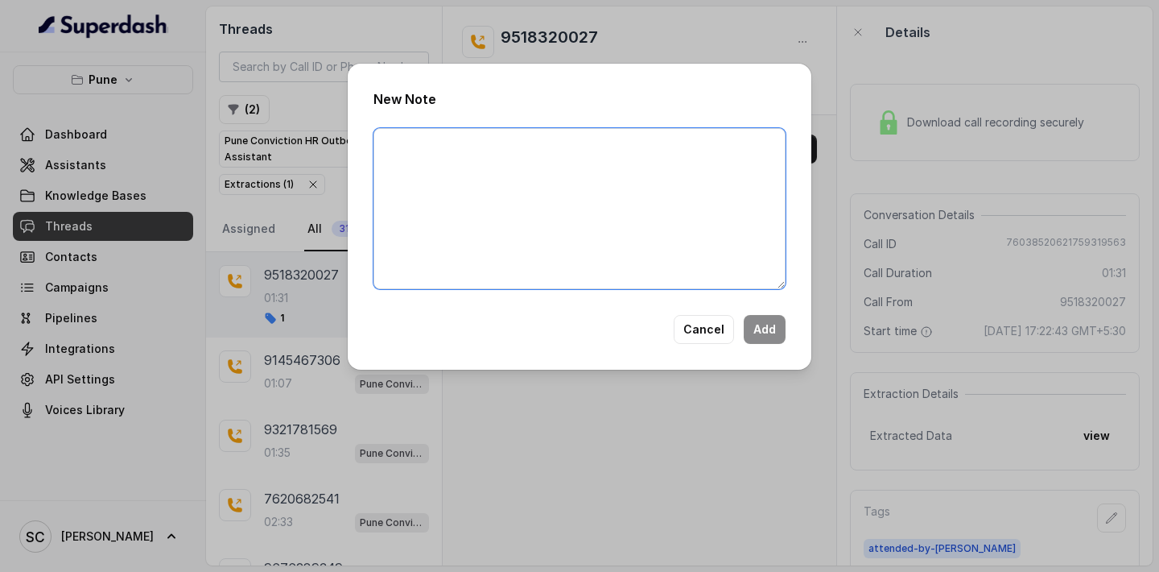
click at [419, 150] on textarea at bounding box center [580, 208] width 412 height 161
paste textarea "Name Number Recruiter Name of attender Comments AI Improvement"
click at [419, 147] on textarea "Name Number Recruiter Name of attender Comments AI Improvement" at bounding box center [580, 208] width 412 height 161
click at [430, 151] on textarea "Name: Number Recruiter Name of attender Comments AI Improvement" at bounding box center [580, 208] width 412 height 161
paste textarea "[PERSON_NAME]"
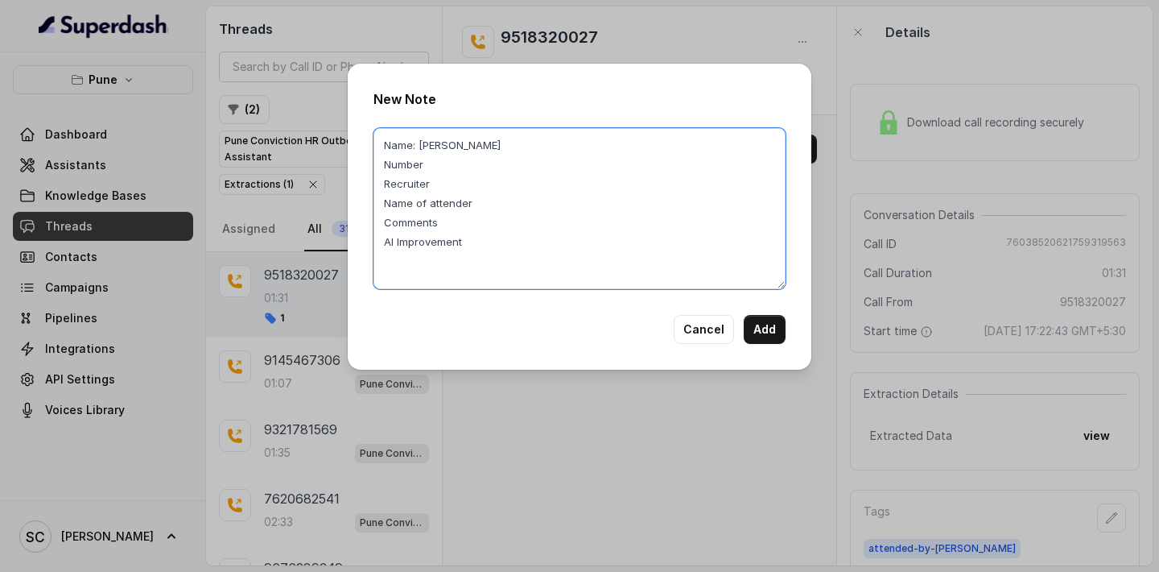
click at [478, 161] on textarea "Name: [PERSON_NAME] Number Recruiter Name of attender Comments AI Improvement" at bounding box center [580, 208] width 412 height 161
click at [451, 166] on textarea "Name: [PERSON_NAME] Number: Recruiter Name of attender Comments AI Improvement" at bounding box center [580, 208] width 412 height 161
paste textarea "9518320027"
click at [449, 225] on textarea "Name: [PERSON_NAME] Number: 9518320027 Recruiter Name of attender Comments AI I…" at bounding box center [580, 208] width 412 height 161
paste textarea "not good in comms, 2 months notice period"
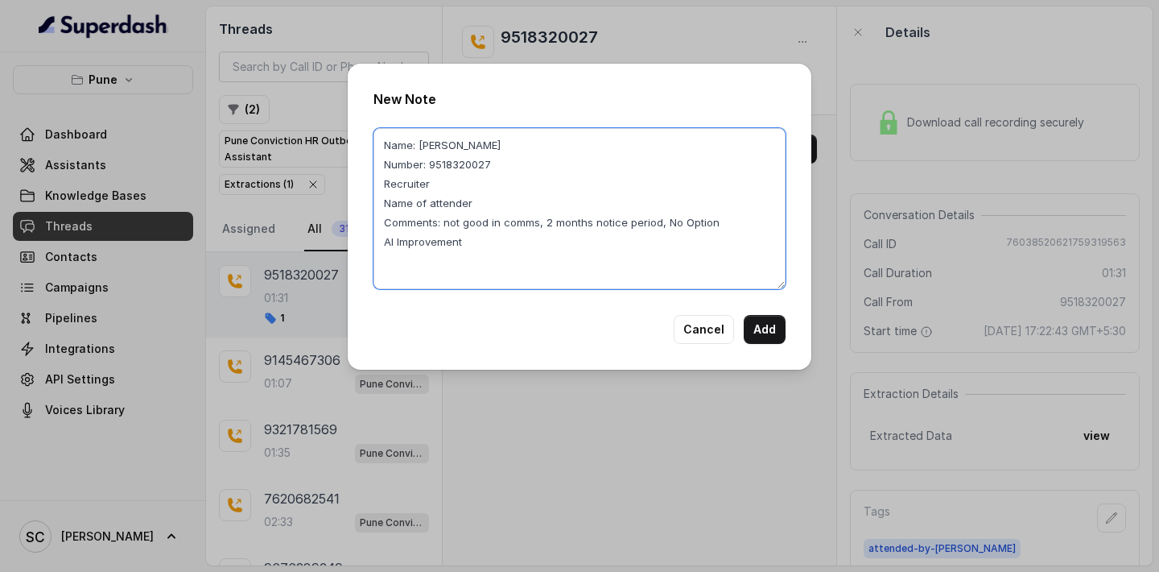
click at [463, 180] on textarea "Name: [PERSON_NAME] Number: 9518320027 Recruiter Name of attender Comments: not…" at bounding box center [580, 208] width 412 height 161
click at [481, 220] on textarea "Name: [PERSON_NAME] Number: 9518320027 Recruiter: [PERSON_NAME] Name of attende…" at bounding box center [580, 208] width 412 height 161
click at [482, 210] on textarea "Name: [PERSON_NAME] Number: 9518320027 Recruiter: [PERSON_NAME] Name of attende…" at bounding box center [580, 208] width 412 height 161
click at [489, 252] on textarea "Name: [PERSON_NAME] Number: 9518320027 Recruiter: [PERSON_NAME] Name of attende…" at bounding box center [580, 208] width 412 height 161
type textarea "Name: [PERSON_NAME] Number: 9518320027 Recruiter: [PERSON_NAME] Name of attende…"
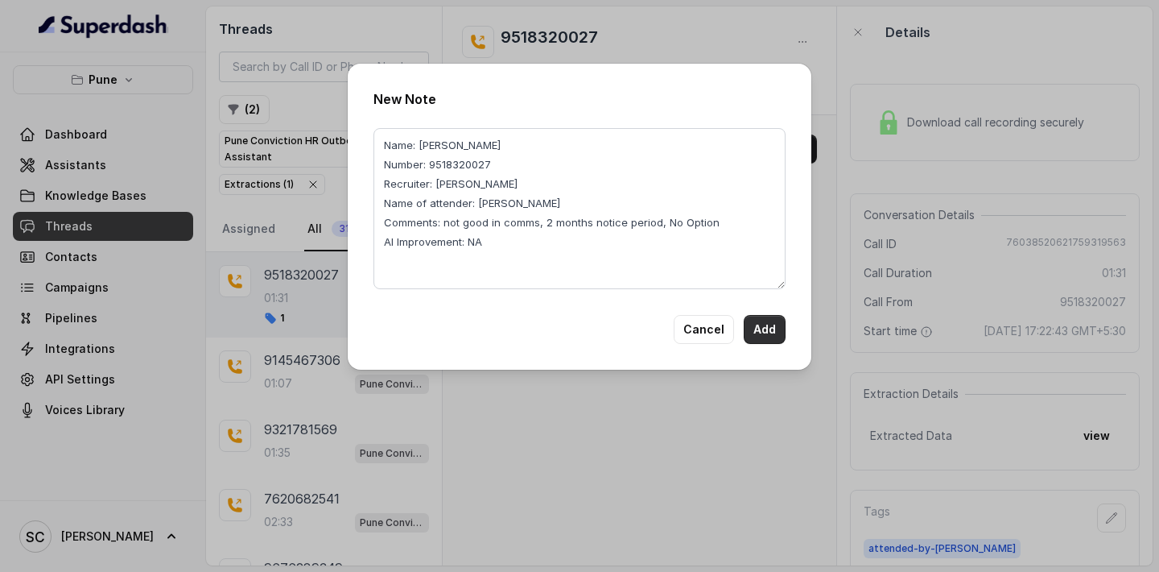
click at [757, 331] on button "Add" at bounding box center [765, 329] width 42 height 29
